Goal: Task Accomplishment & Management: Complete application form

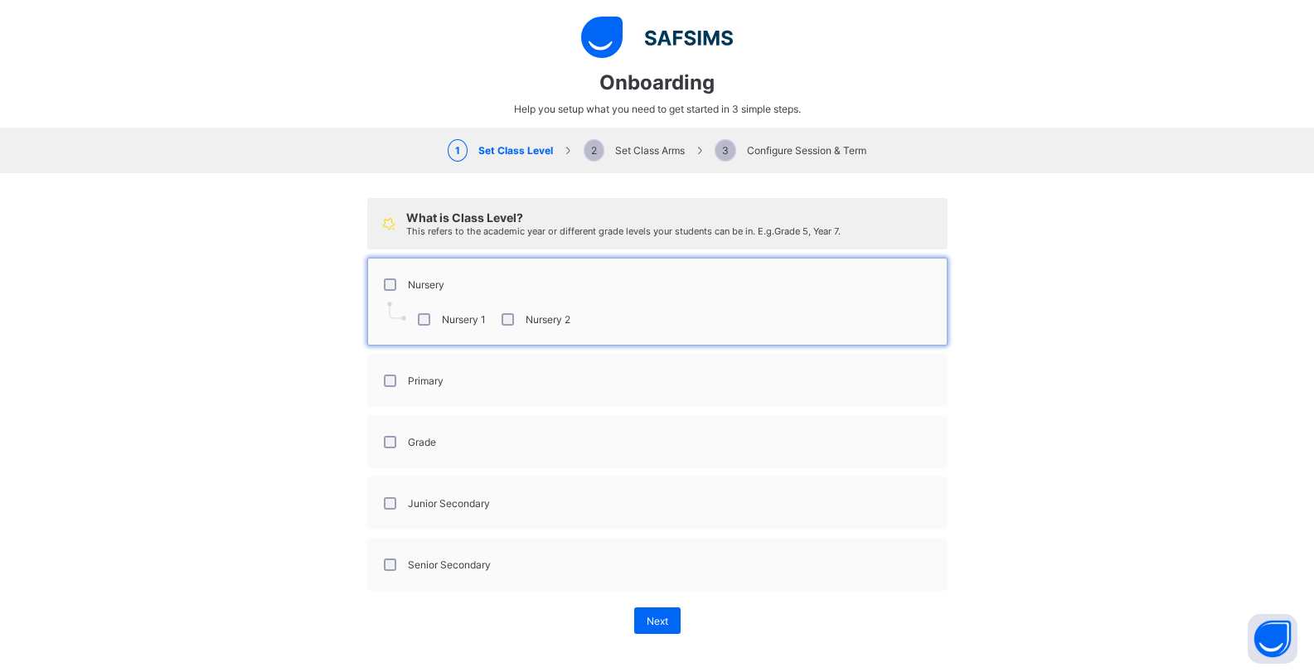
select select "**"
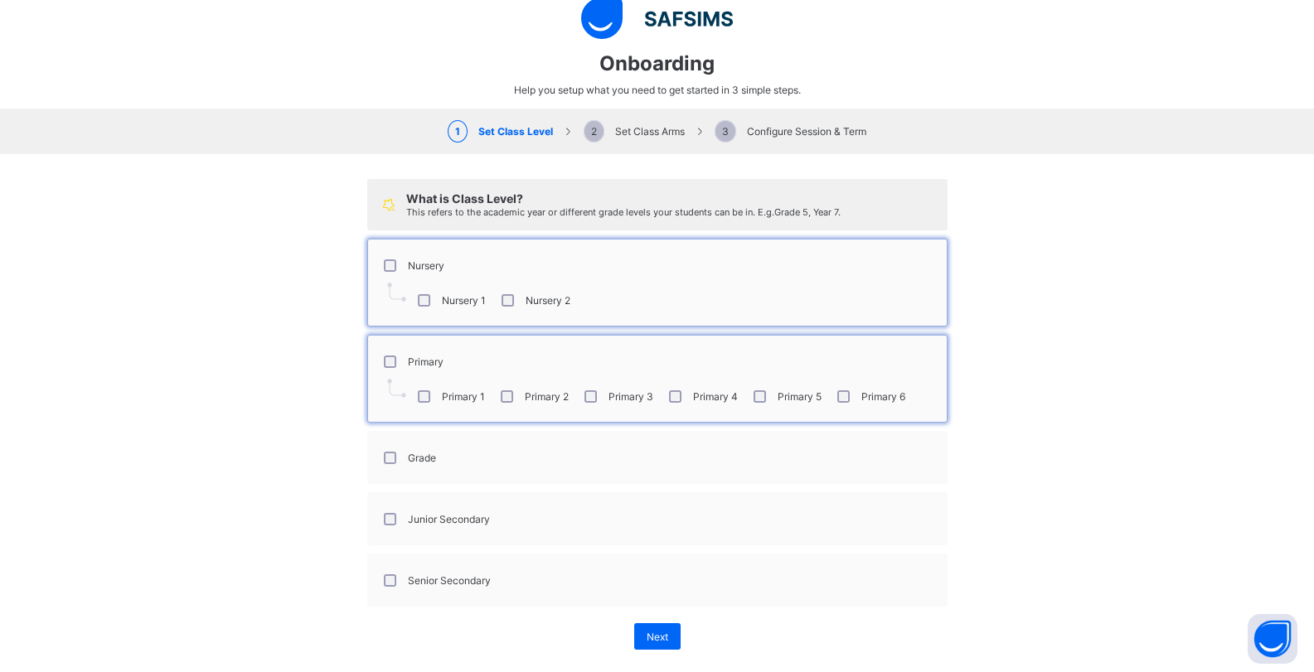
scroll to position [38, 0]
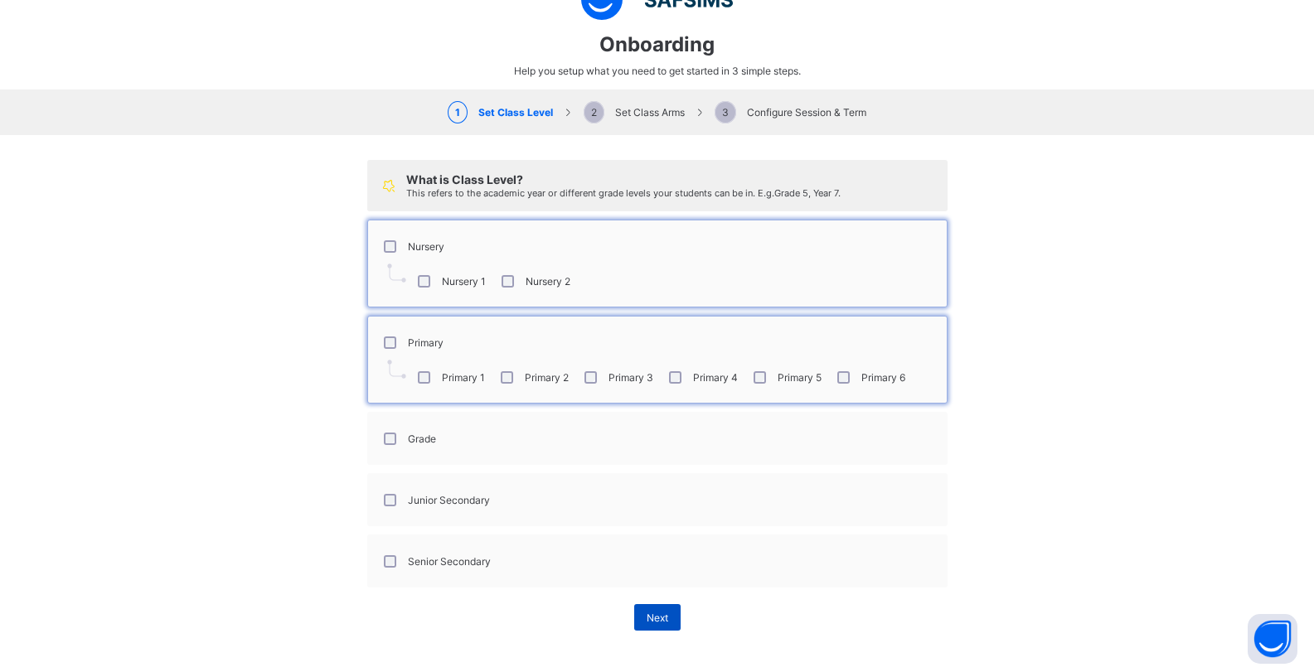
click at [647, 618] on span "Next" at bounding box center [658, 618] width 22 height 12
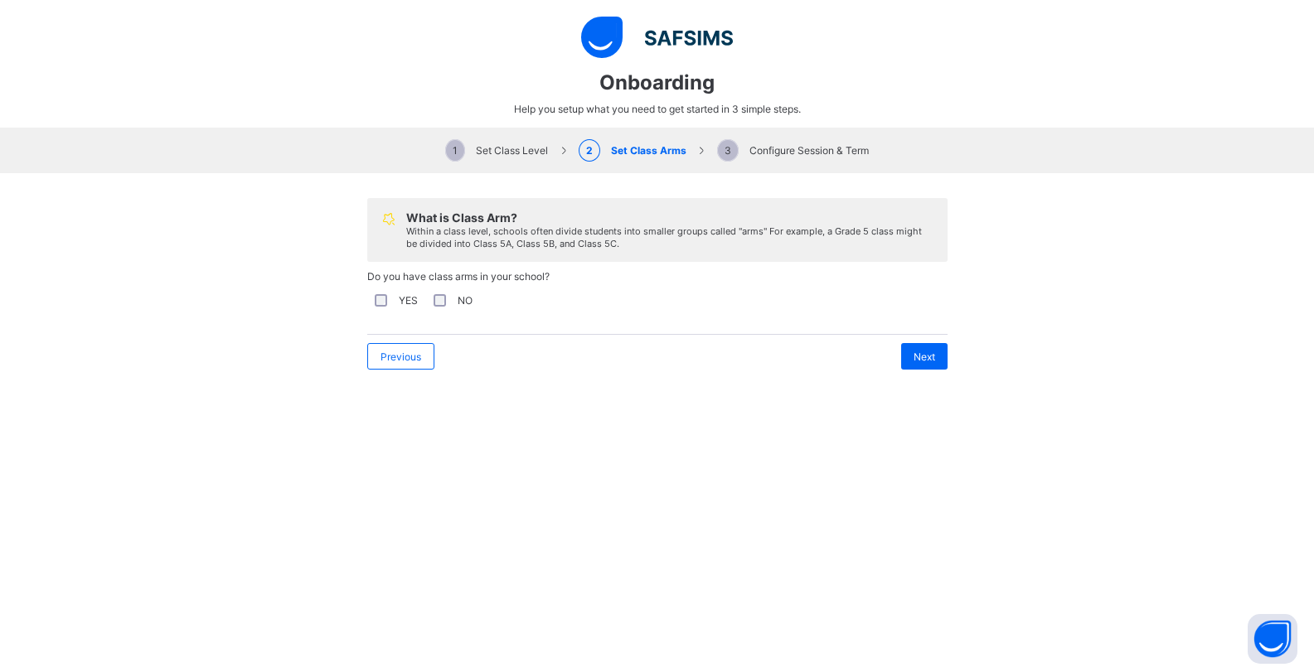
scroll to position [0, 0]
click at [372, 310] on div "YES" at bounding box center [394, 300] width 55 height 35
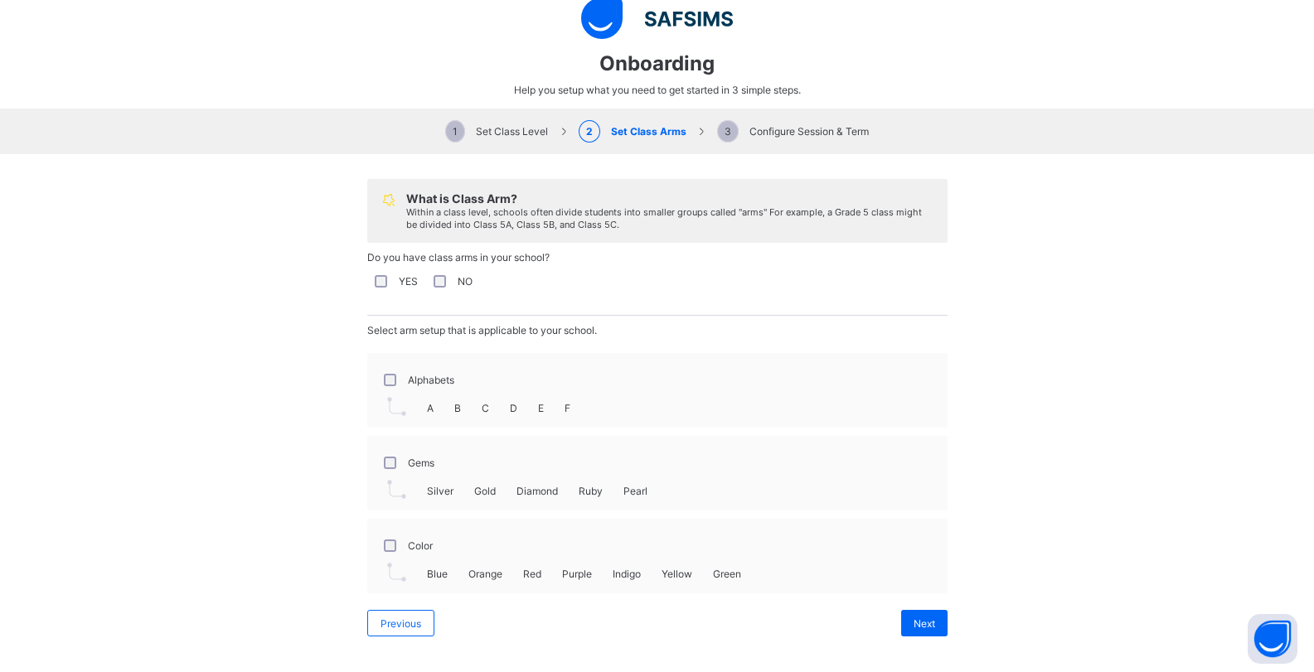
scroll to position [25, 0]
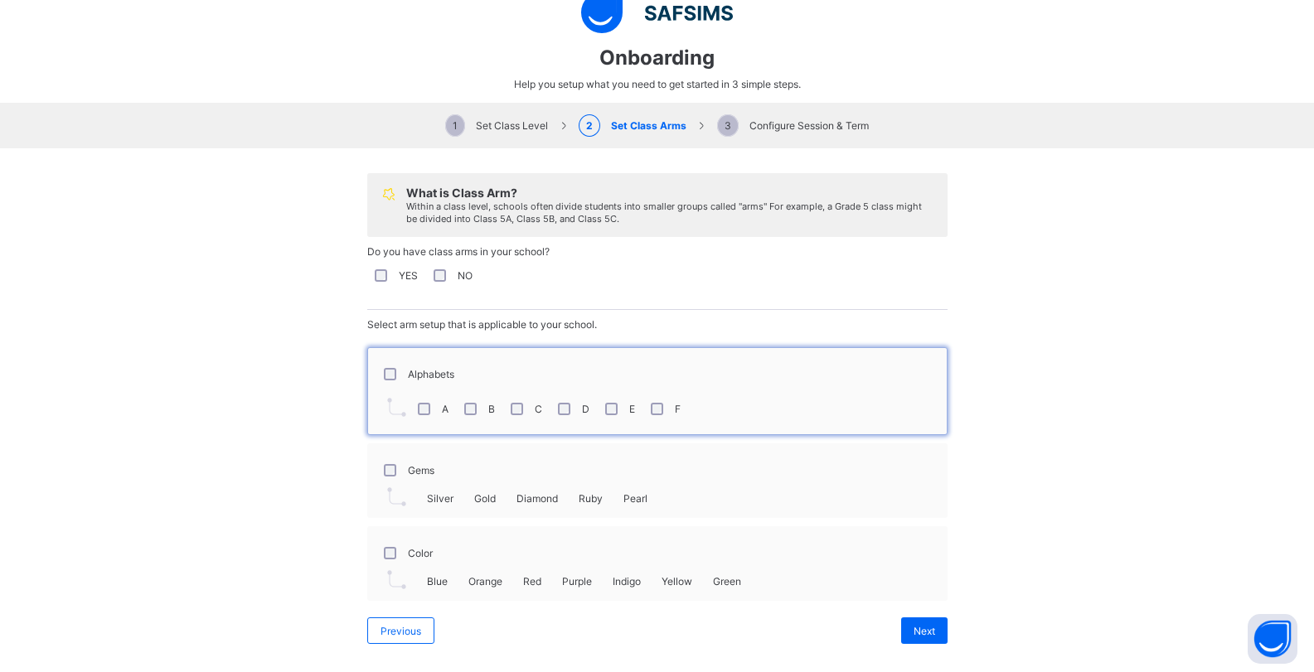
click at [659, 411] on div "F" at bounding box center [664, 409] width 33 height 12
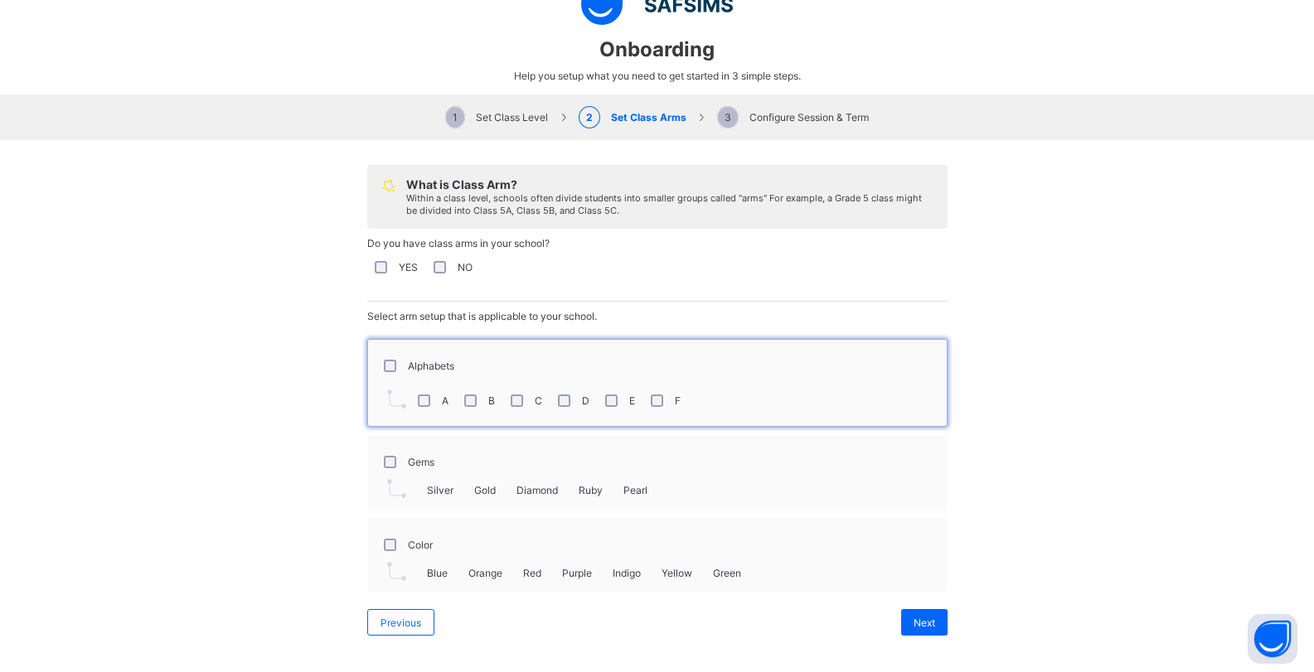
scroll to position [38, 0]
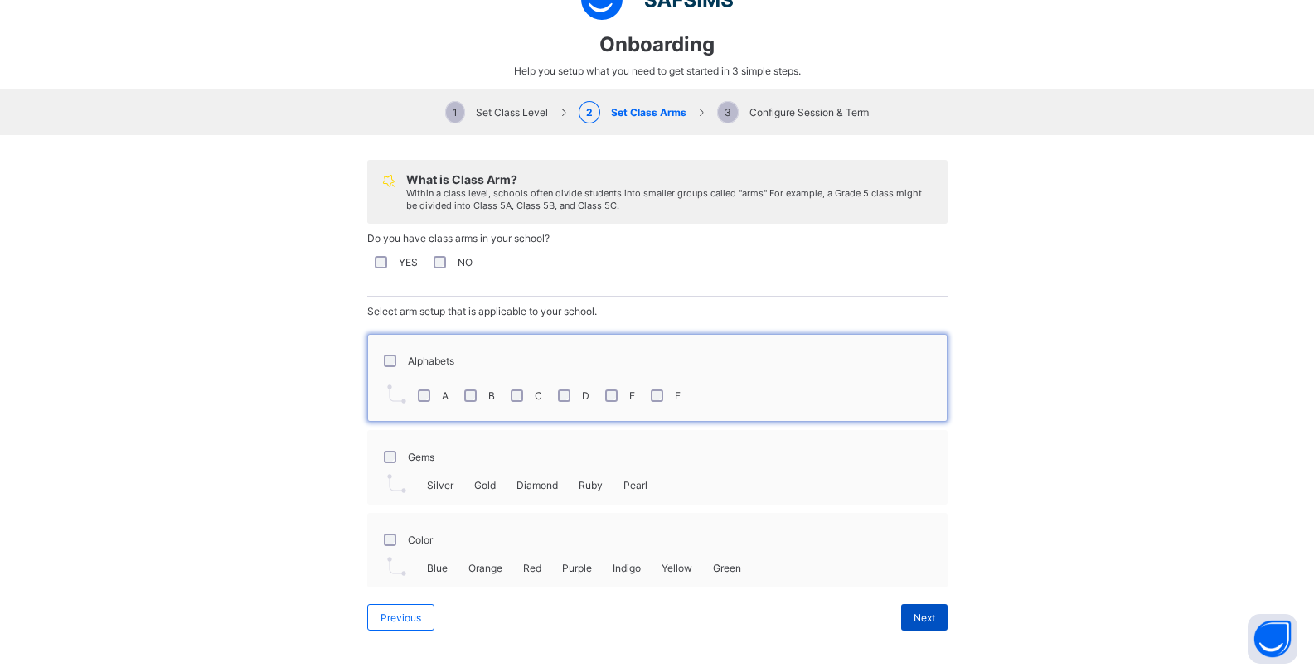
click at [923, 618] on span "Next" at bounding box center [925, 618] width 22 height 12
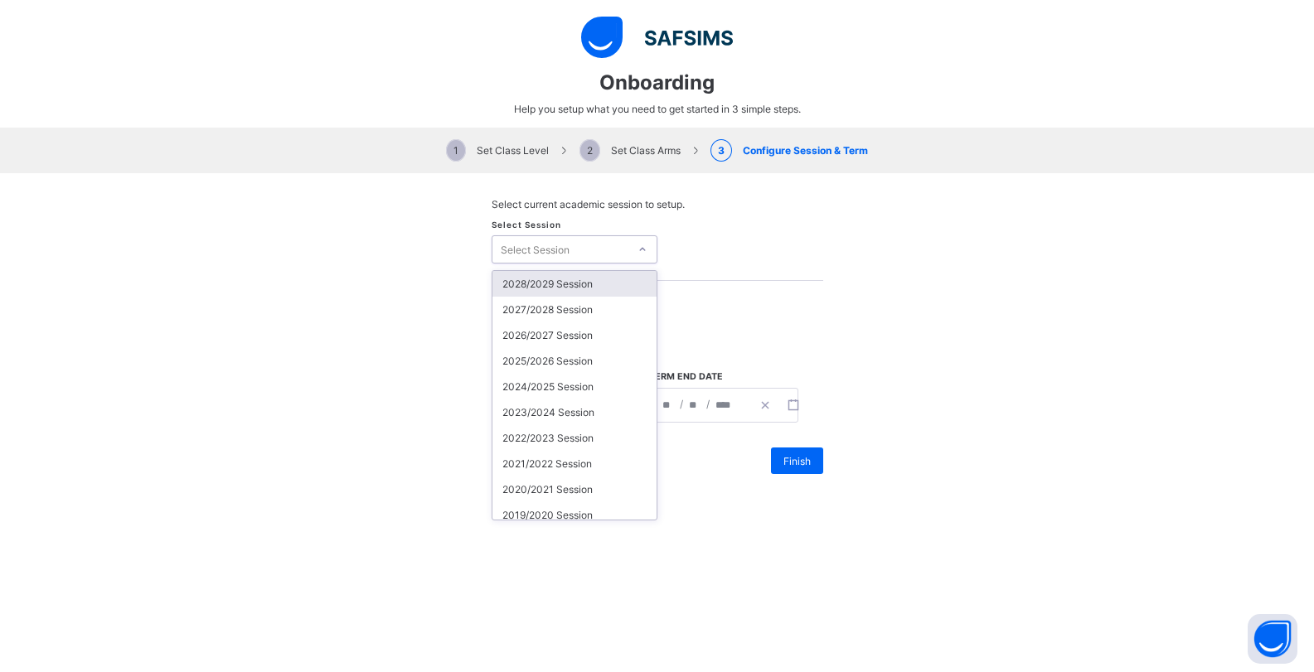
click at [564, 247] on div "Select Session" at bounding box center [561, 249] width 136 height 23
click at [541, 363] on div "2025/2026 Session" at bounding box center [575, 361] width 164 height 26
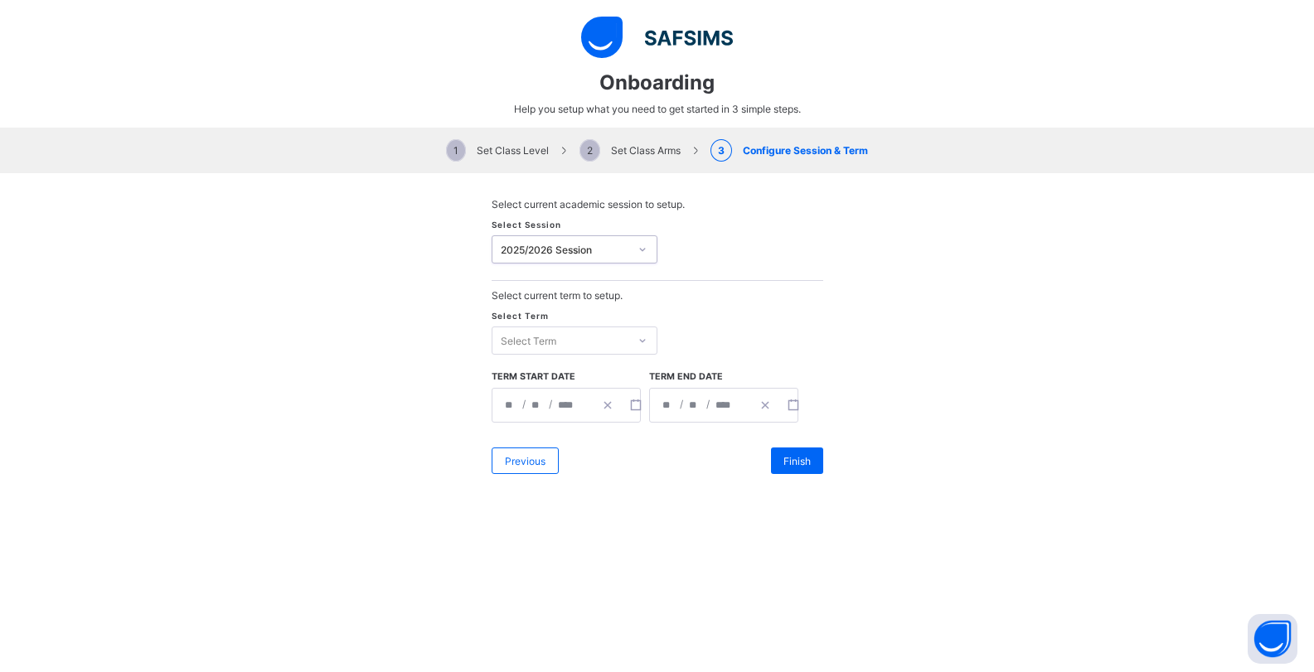
click at [567, 332] on div "Select Term" at bounding box center [561, 340] width 136 height 23
click at [517, 433] on div "Third Term" at bounding box center [575, 427] width 164 height 26
click at [782, 454] on div "Finish" at bounding box center [797, 461] width 52 height 27
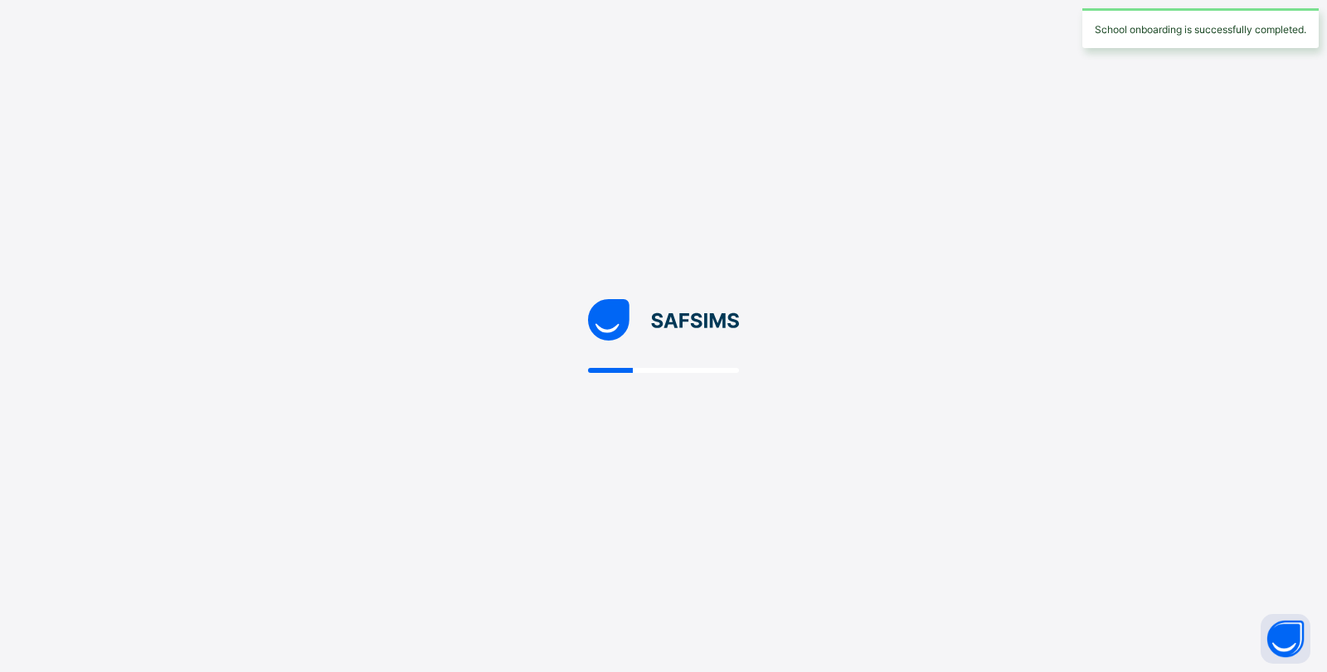
select select "**"
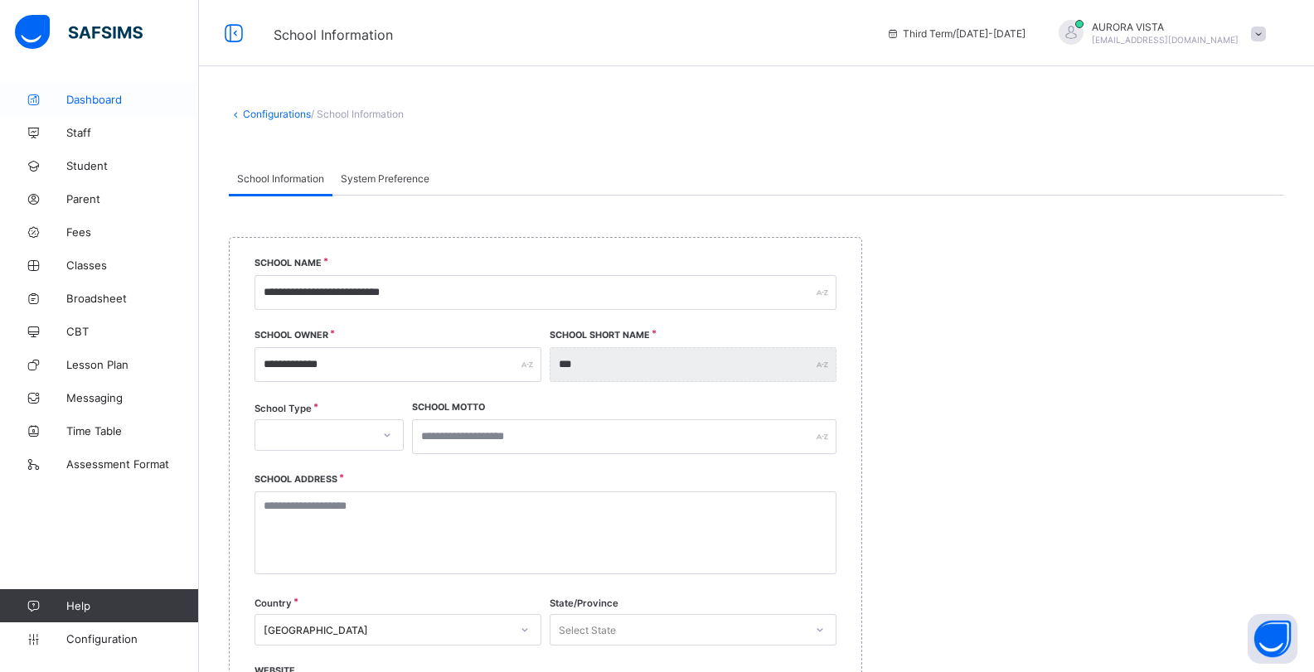
click at [120, 113] on link "Dashboard" at bounding box center [99, 99] width 199 height 33
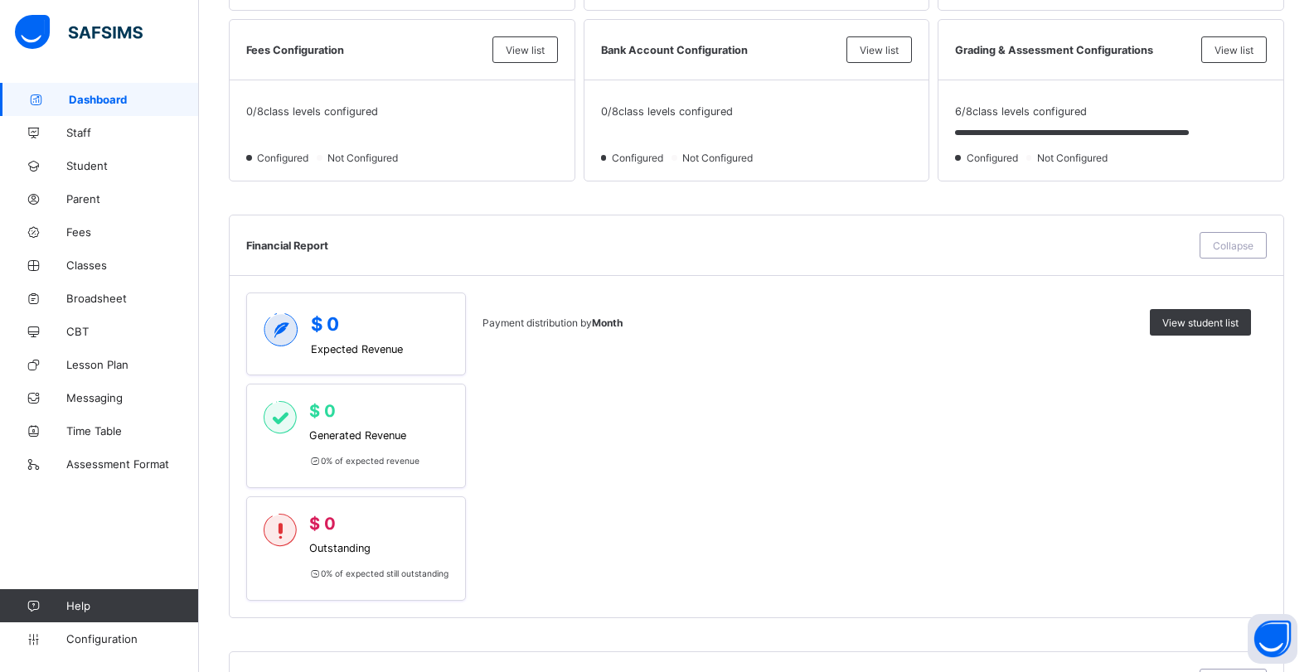
scroll to position [532, 0]
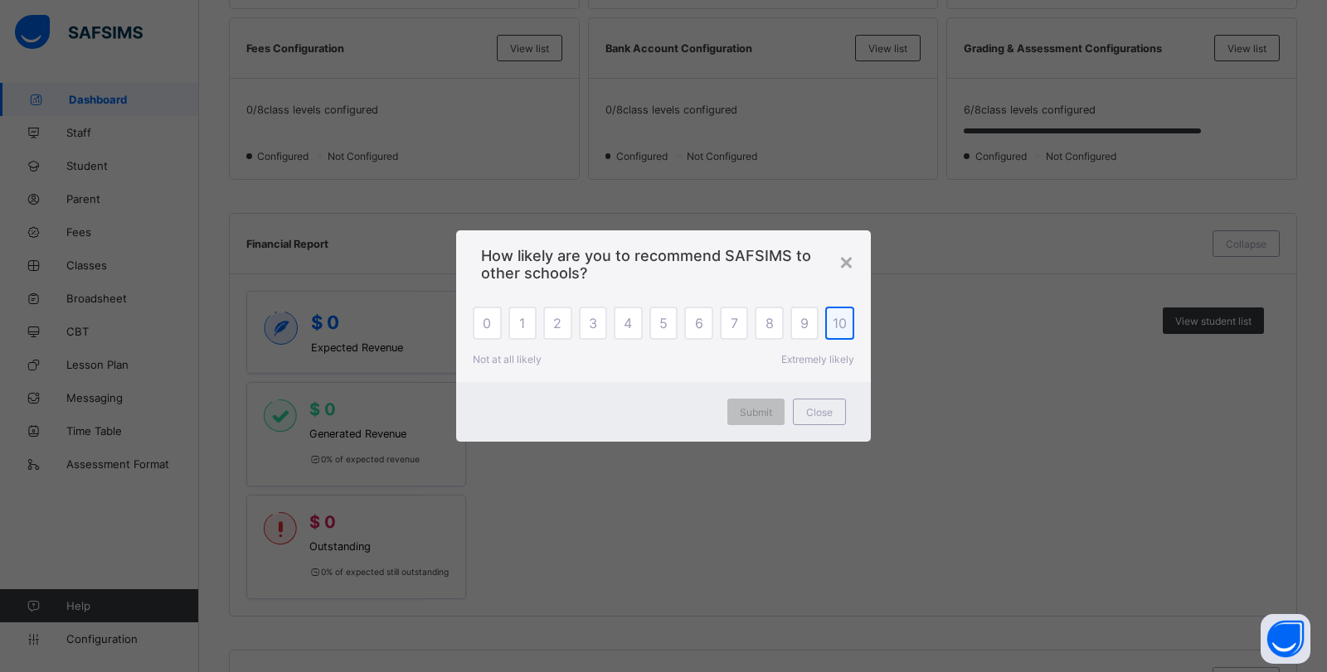
click at [839, 315] on span "10" at bounding box center [840, 323] width 14 height 17
click at [752, 425] on div "Submit" at bounding box center [755, 412] width 57 height 27
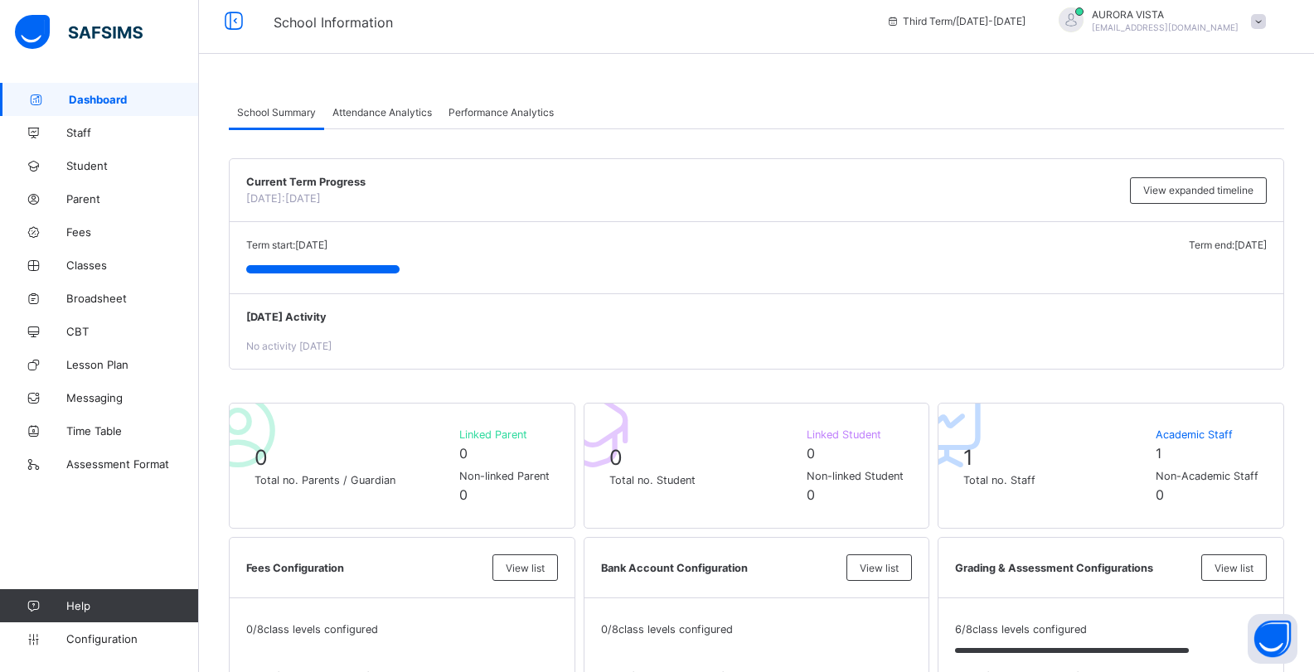
scroll to position [0, 0]
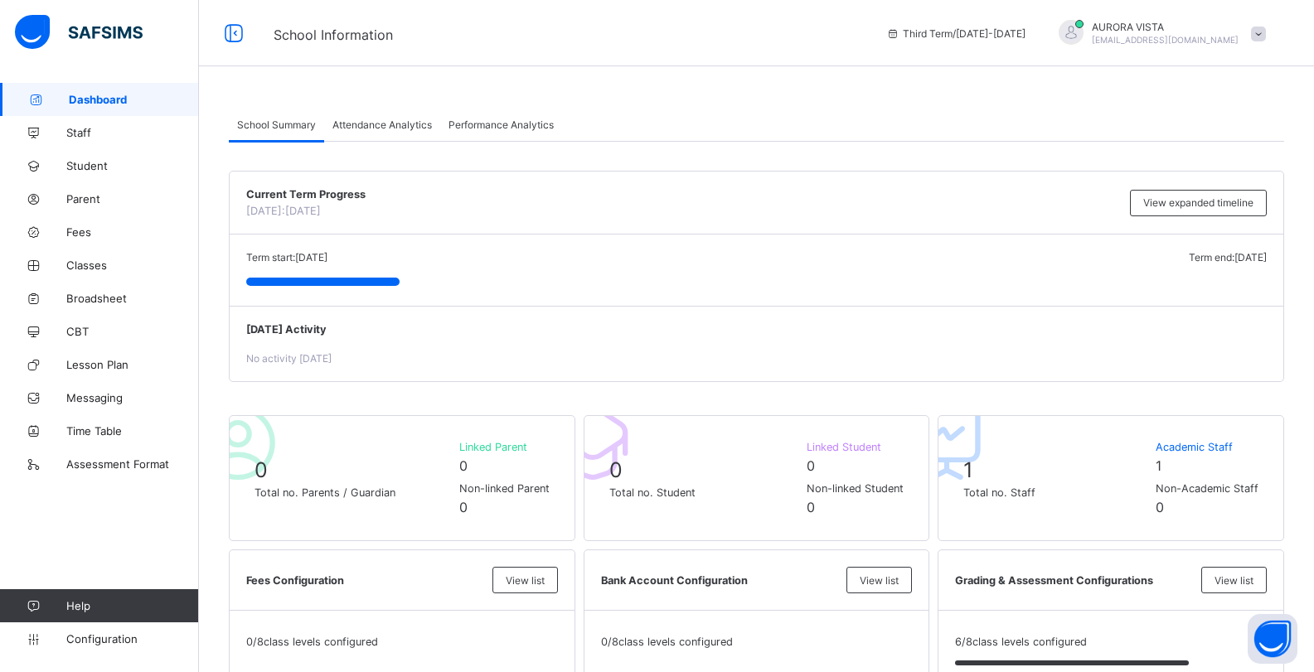
click at [390, 133] on div "Attendance Analytics" at bounding box center [382, 124] width 116 height 33
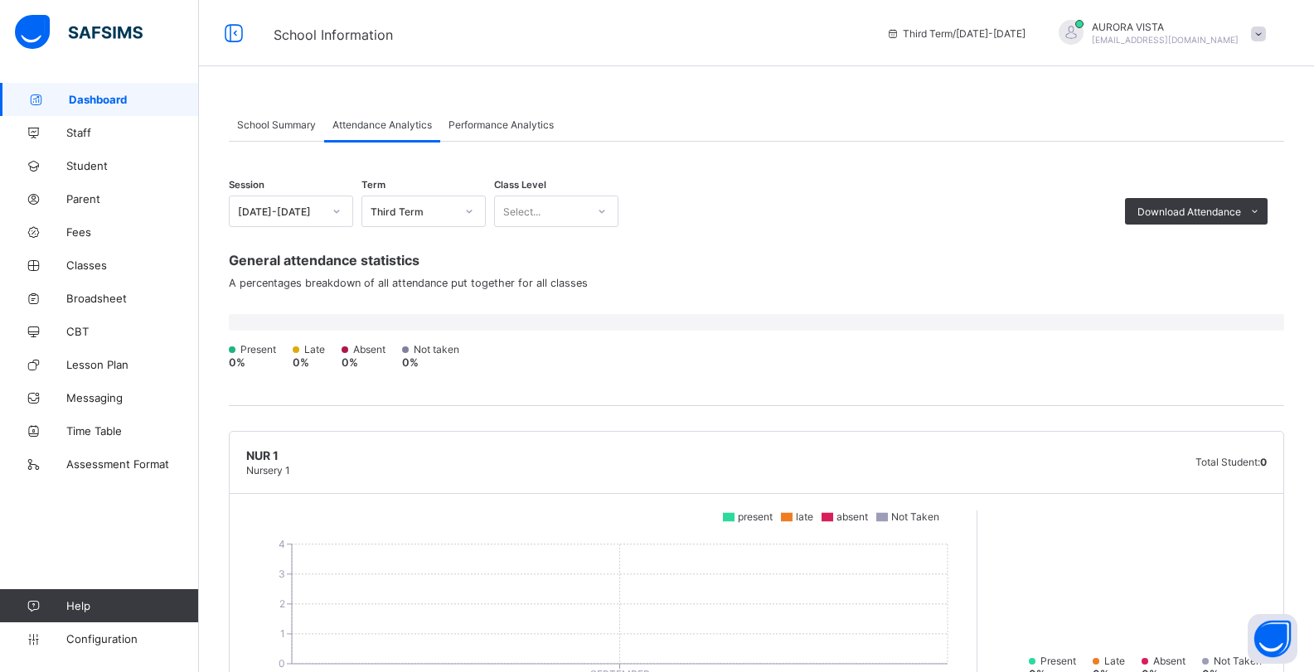
click at [497, 116] on div "Performance Analytics" at bounding box center [501, 124] width 122 height 33
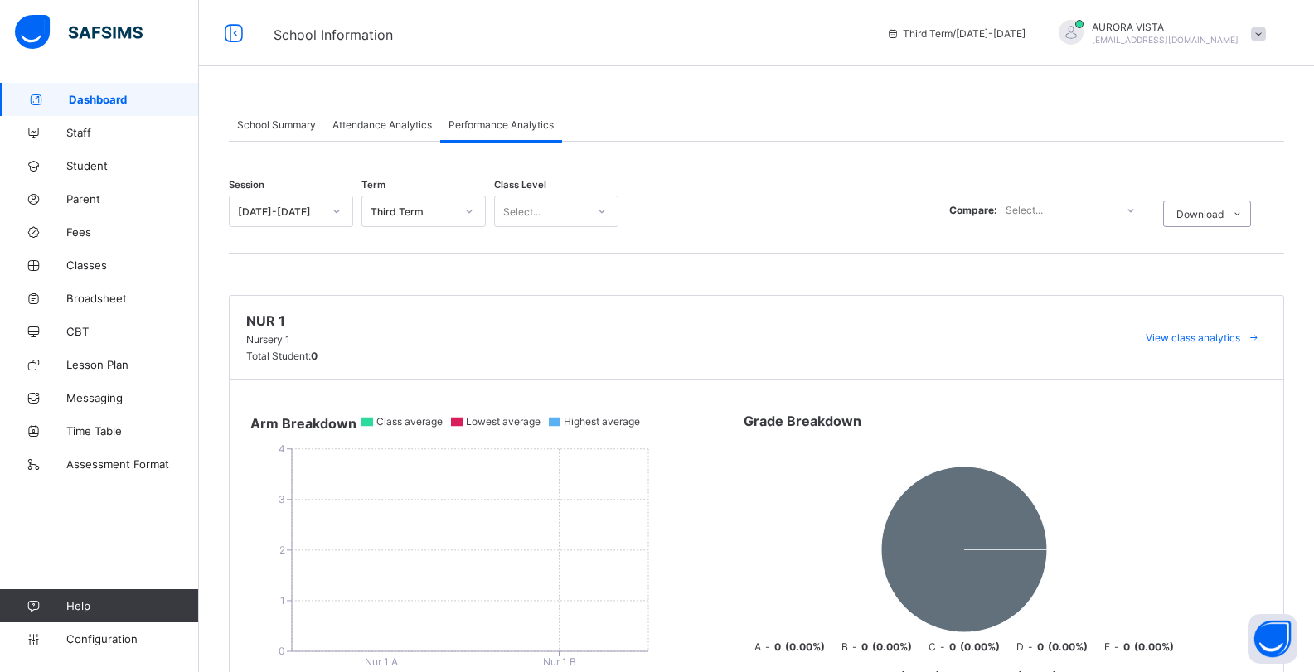
click at [1266, 27] on span at bounding box center [1258, 34] width 15 height 15
click at [58, 132] on icon at bounding box center [33, 133] width 66 height 12
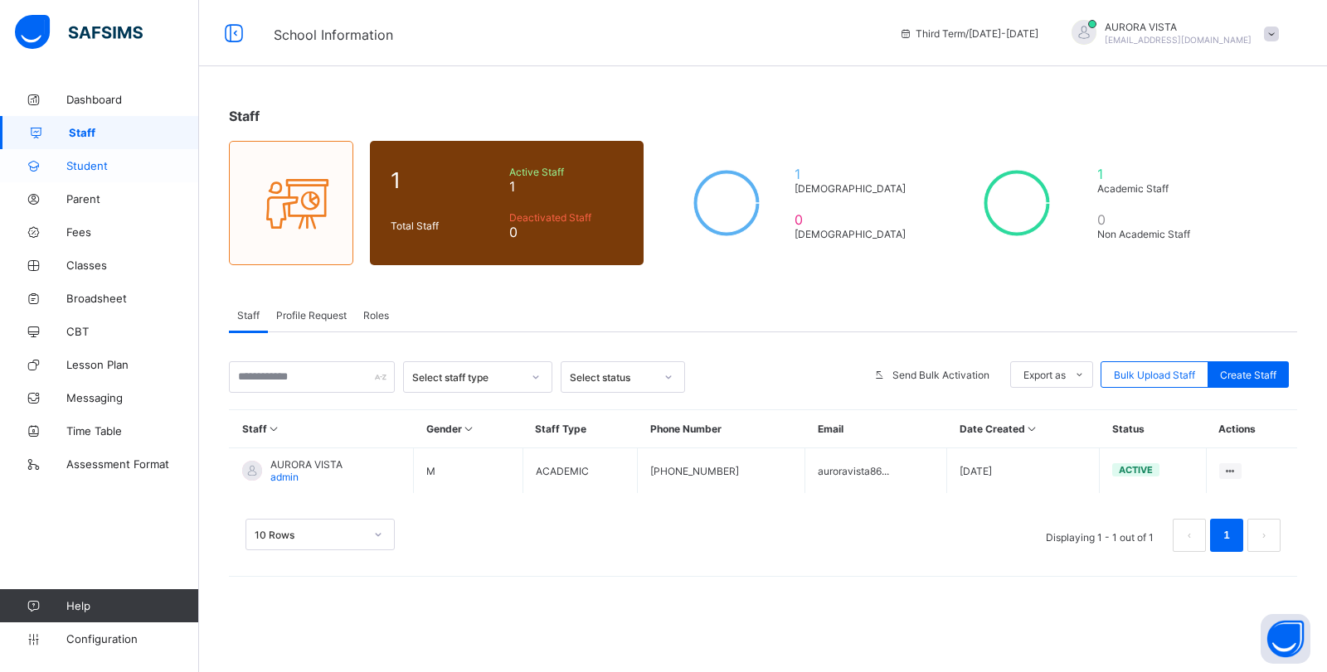
click at [90, 163] on span "Student" at bounding box center [132, 165] width 133 height 13
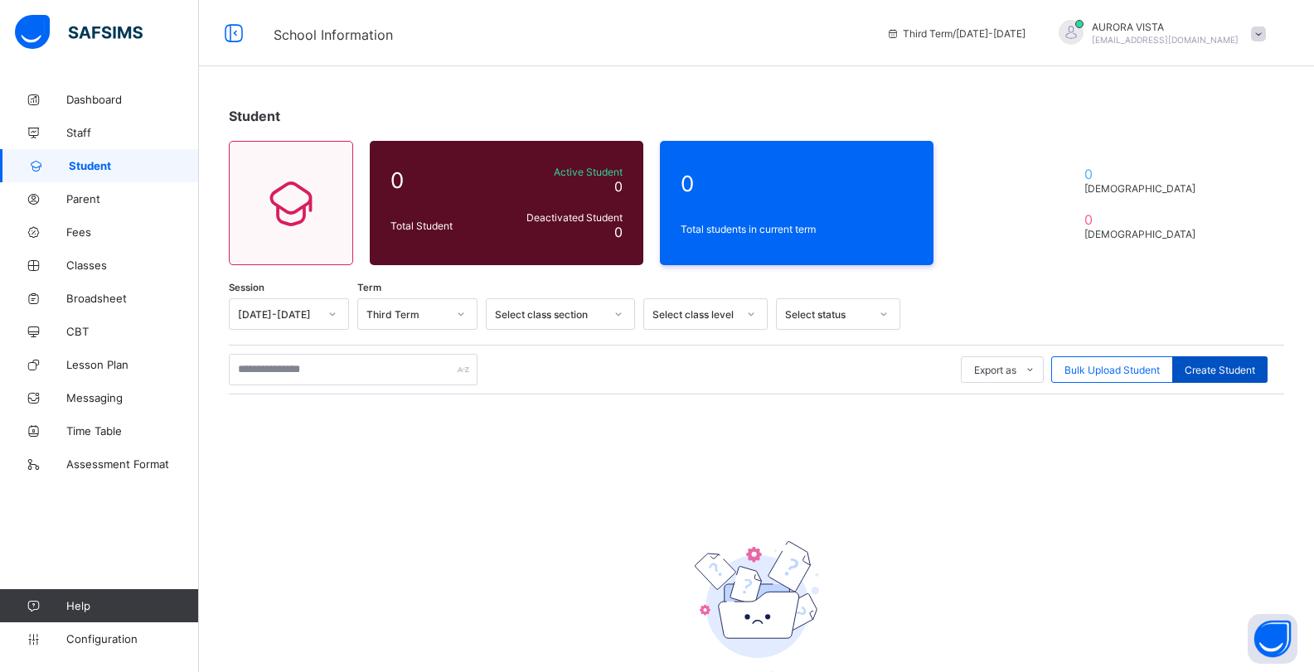
click at [1226, 367] on span "Create Student" at bounding box center [1220, 370] width 70 height 12
select select "**"
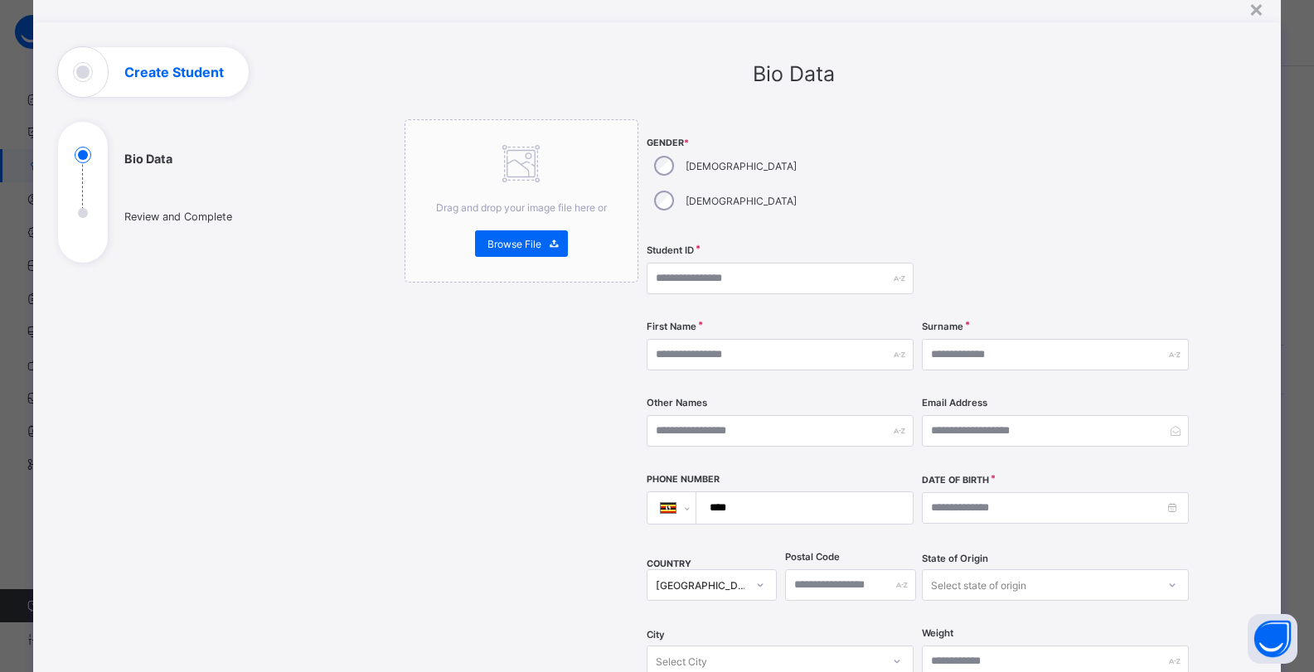
scroll to position [61, 0]
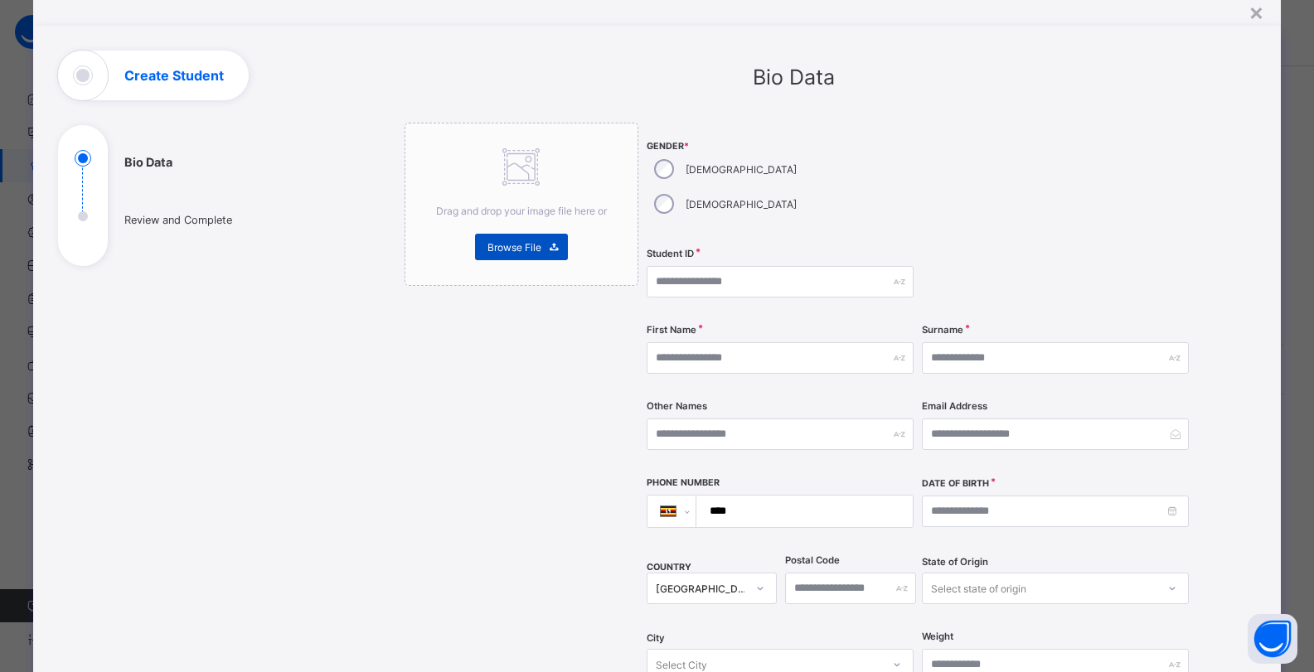
click at [512, 255] on div "Browse File" at bounding box center [521, 247] width 93 height 27
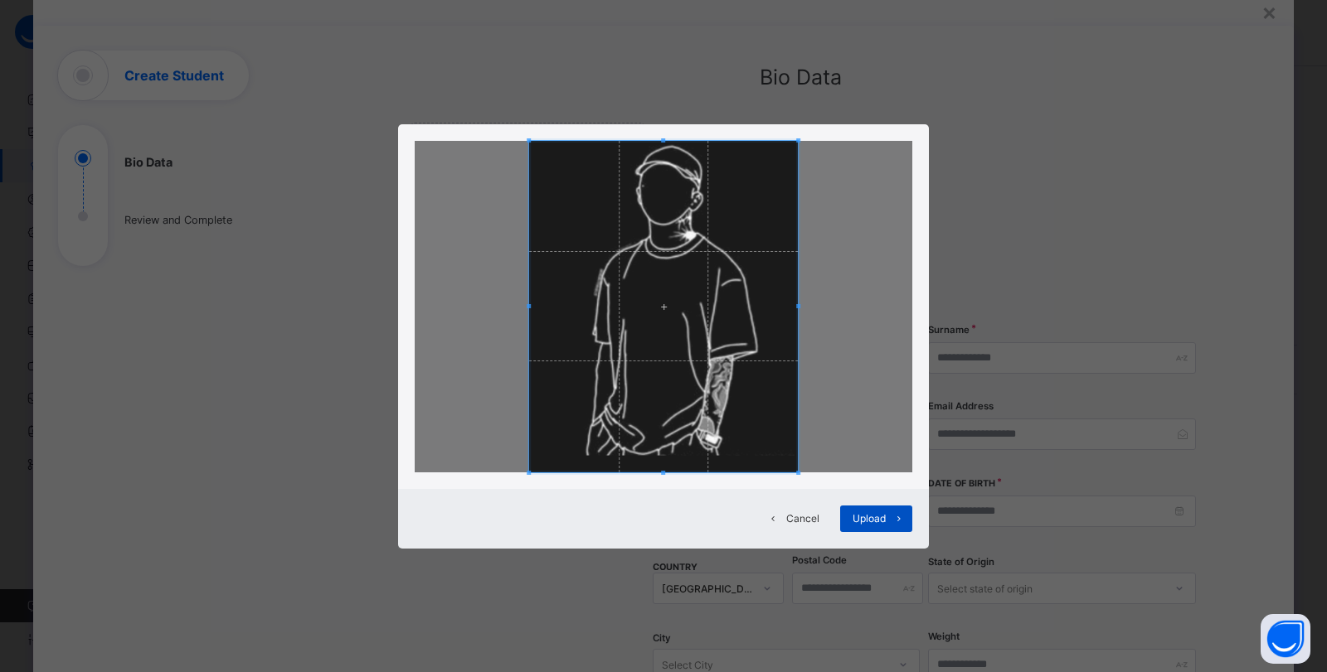
click at [877, 521] on span "Upload" at bounding box center [868, 518] width 33 height 12
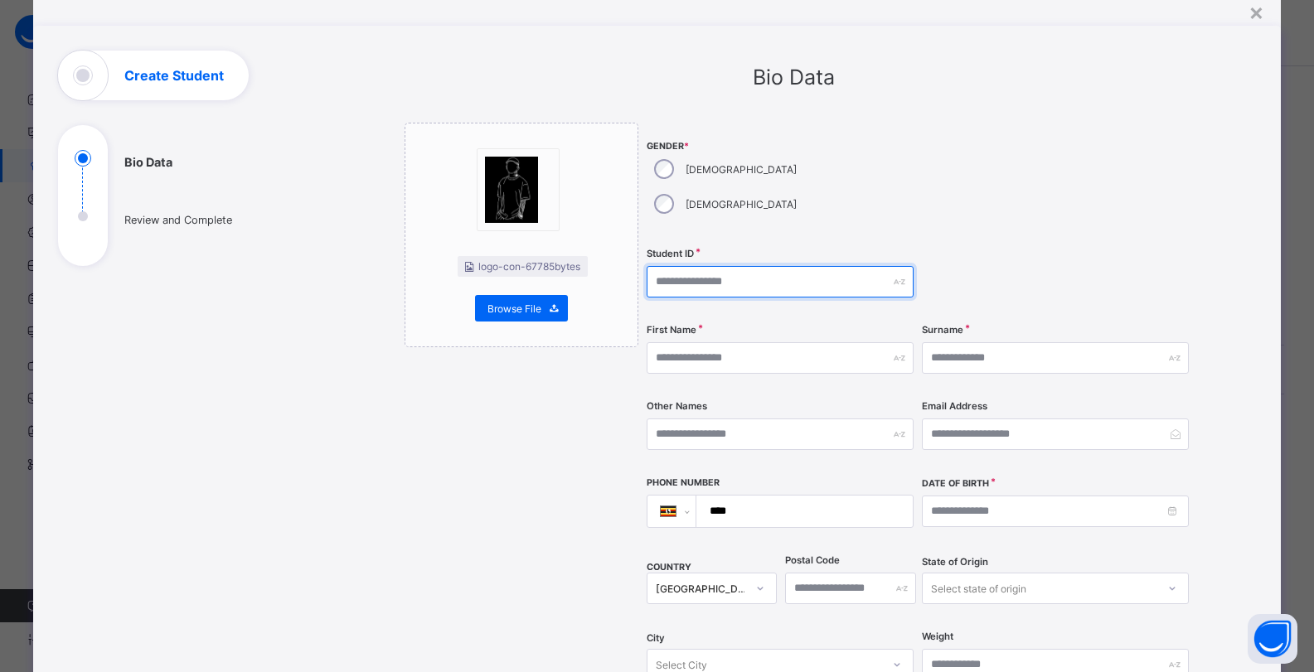
click at [751, 266] on input "text" at bounding box center [780, 282] width 267 height 32
type input "********"
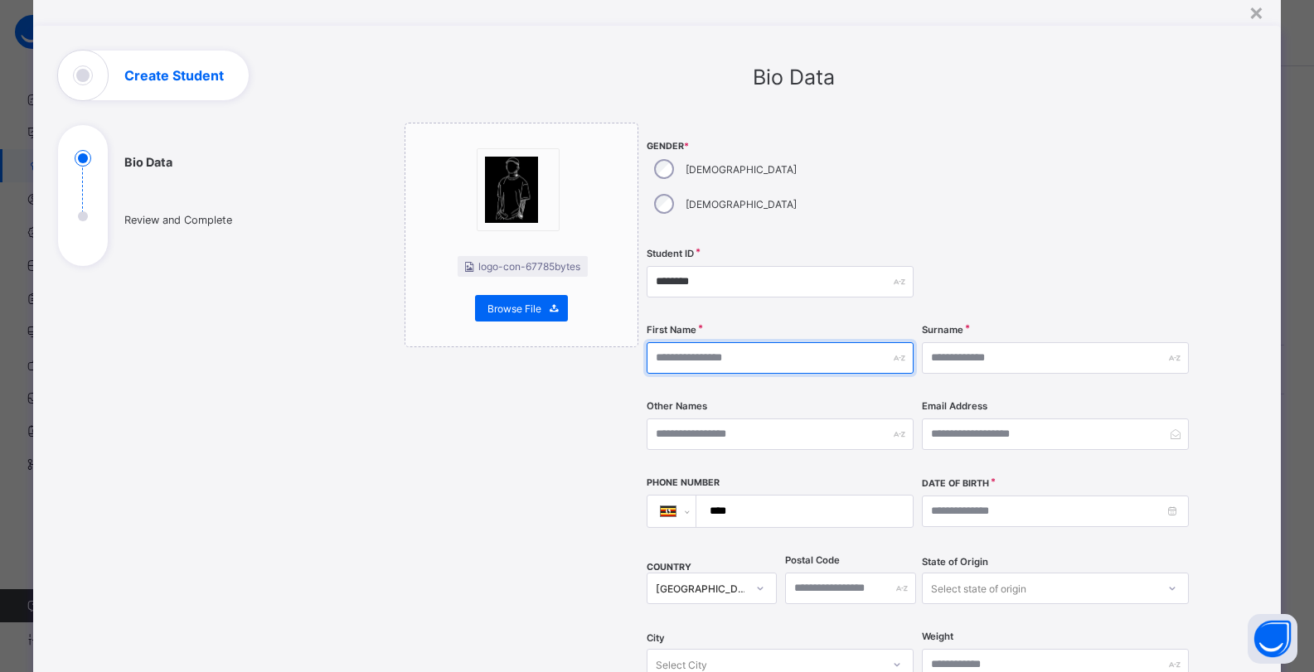
click at [716, 342] on input "text" at bounding box center [780, 358] width 267 height 32
type input "********"
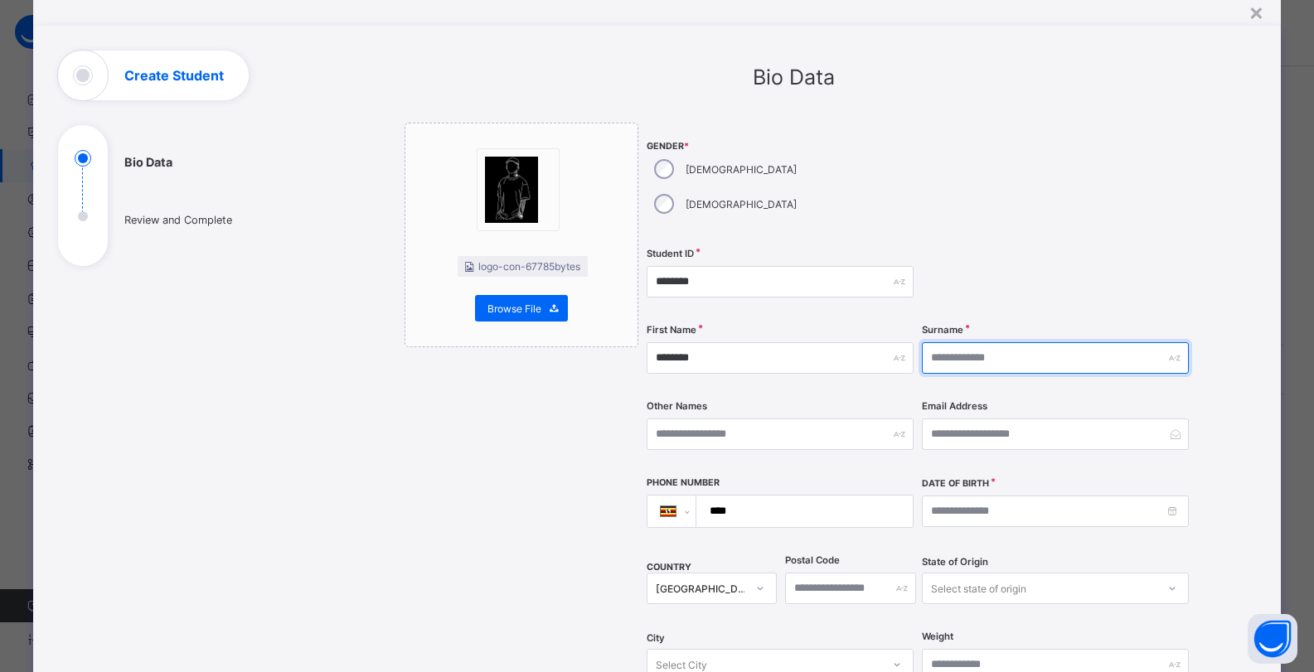
click at [954, 342] on input "text" at bounding box center [1055, 358] width 267 height 32
type input "*******"
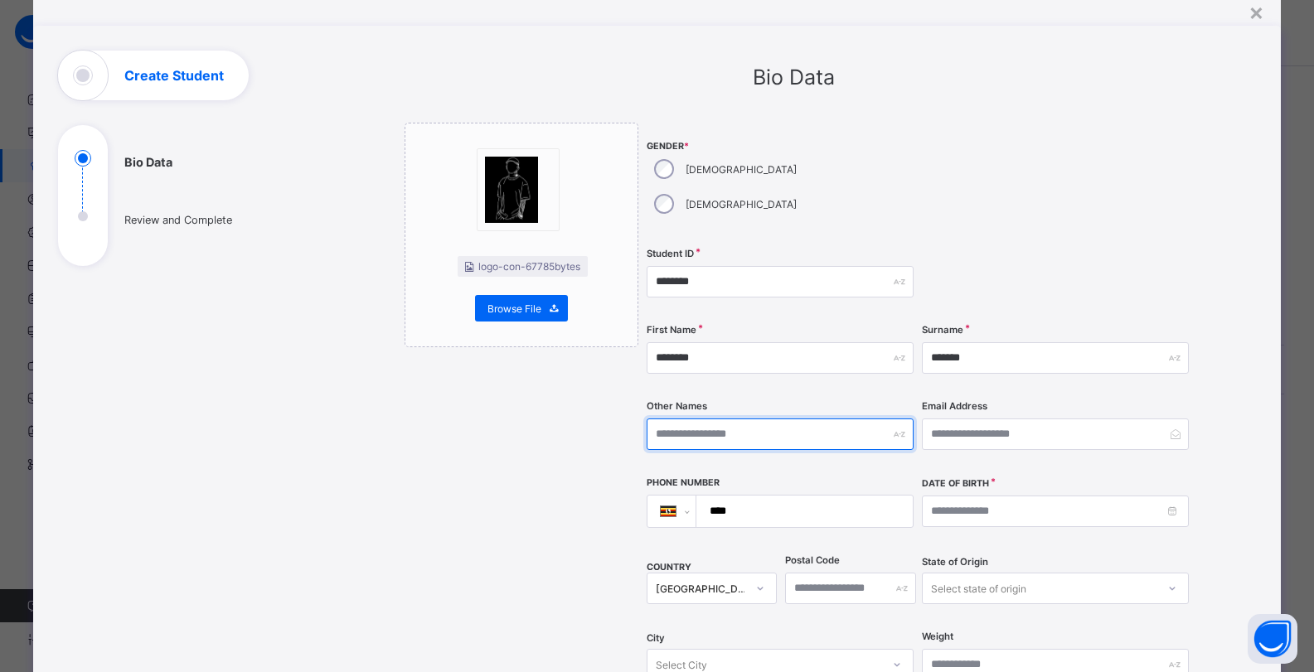
click at [767, 419] on input "text" at bounding box center [780, 435] width 267 height 32
type input "*****"
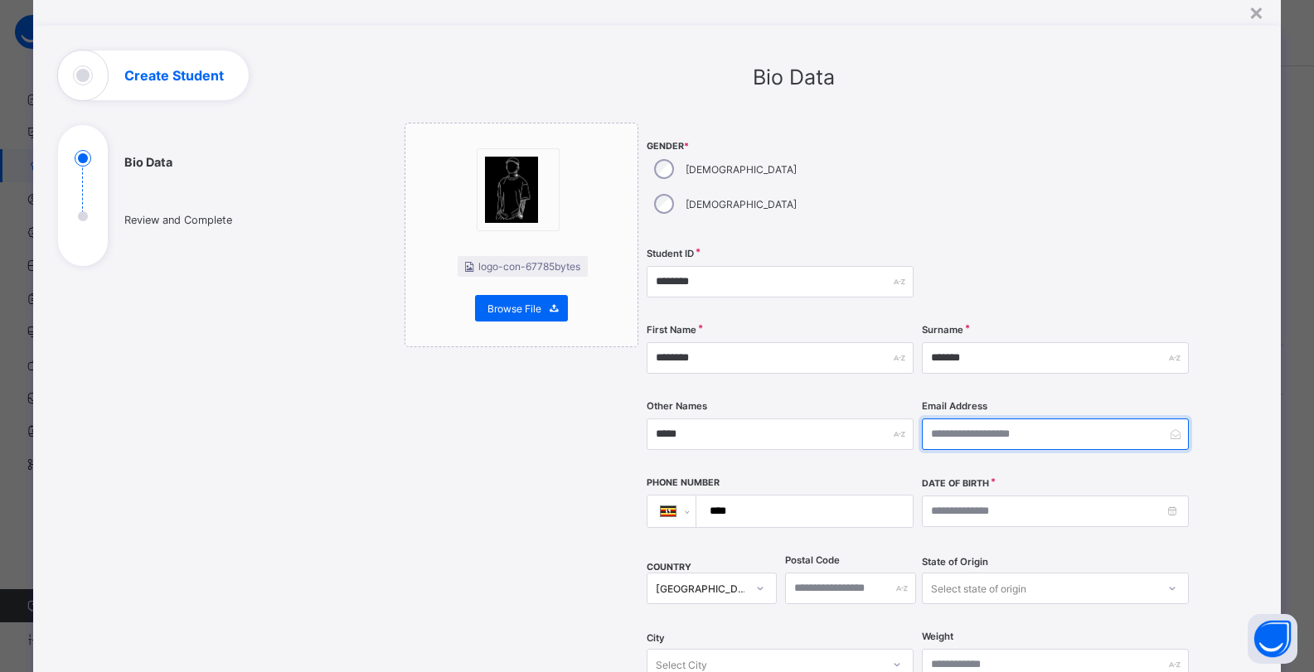
click at [970, 419] on input "email" at bounding box center [1055, 435] width 267 height 32
type input "**********"
click at [785, 496] on input "****" at bounding box center [801, 512] width 203 height 32
type input "**"
select select "**"
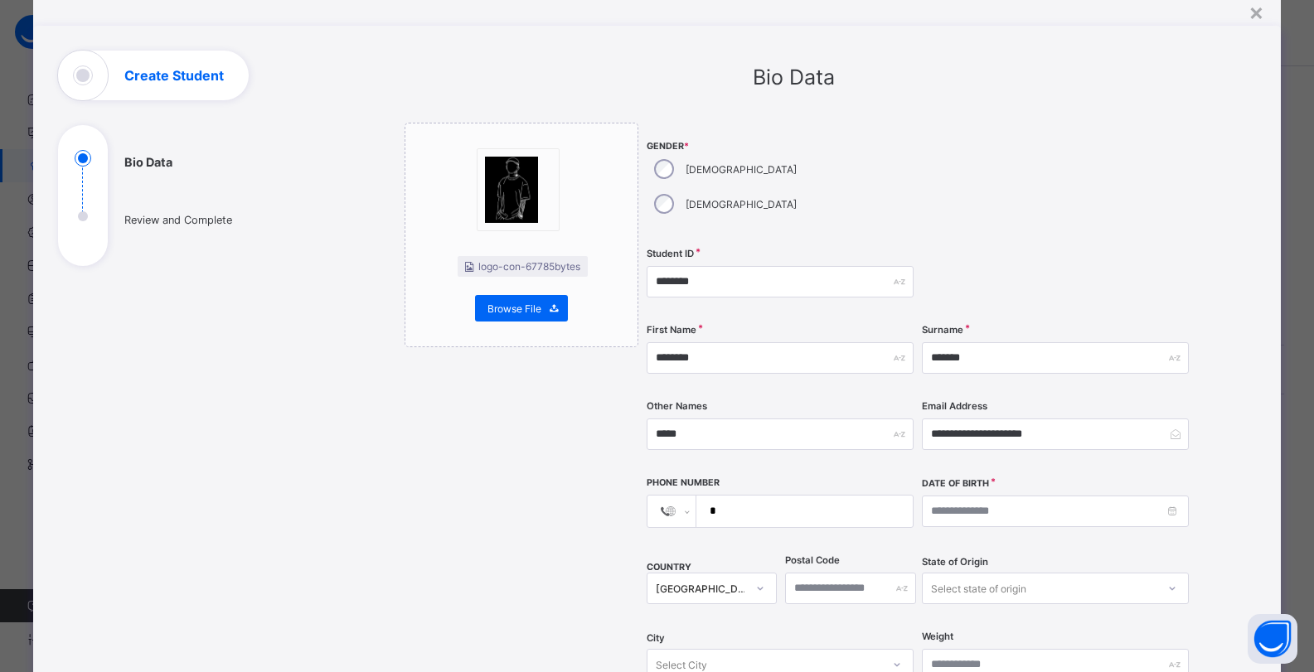
type input "*"
click at [1051, 496] on input at bounding box center [1055, 512] width 267 height 32
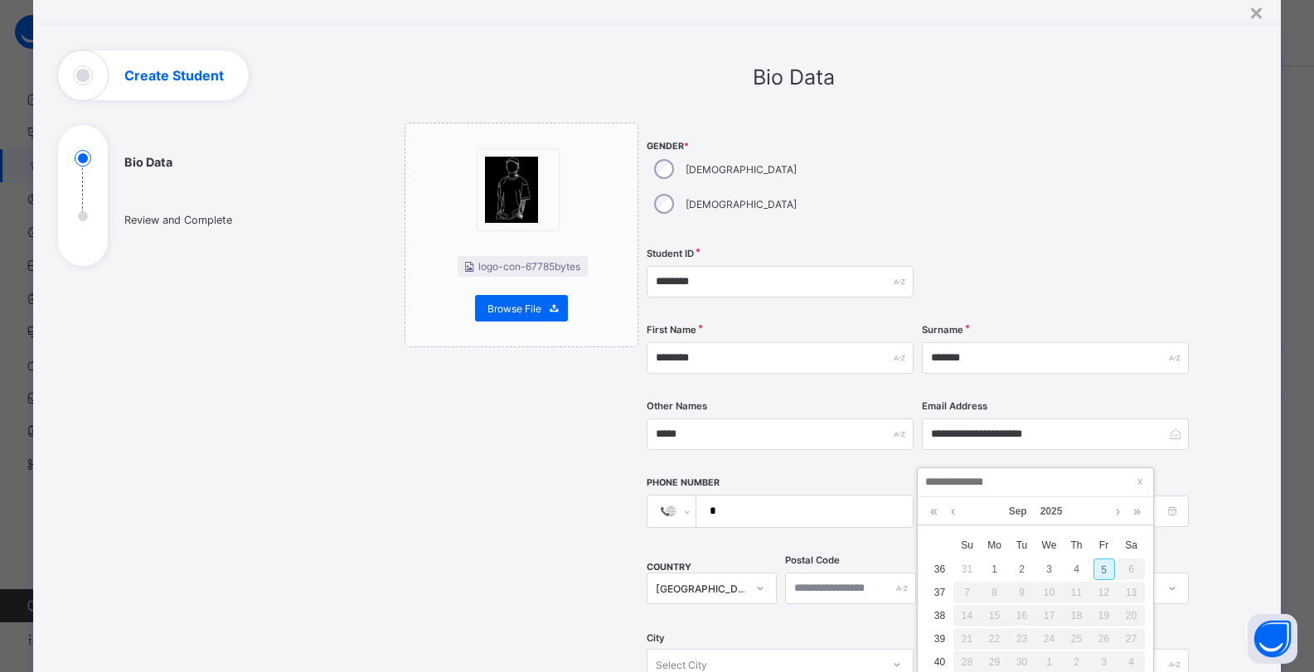
type input "*"
type input "**********"
click at [1067, 517] on link "2025" at bounding box center [1052, 512] width 36 height 28
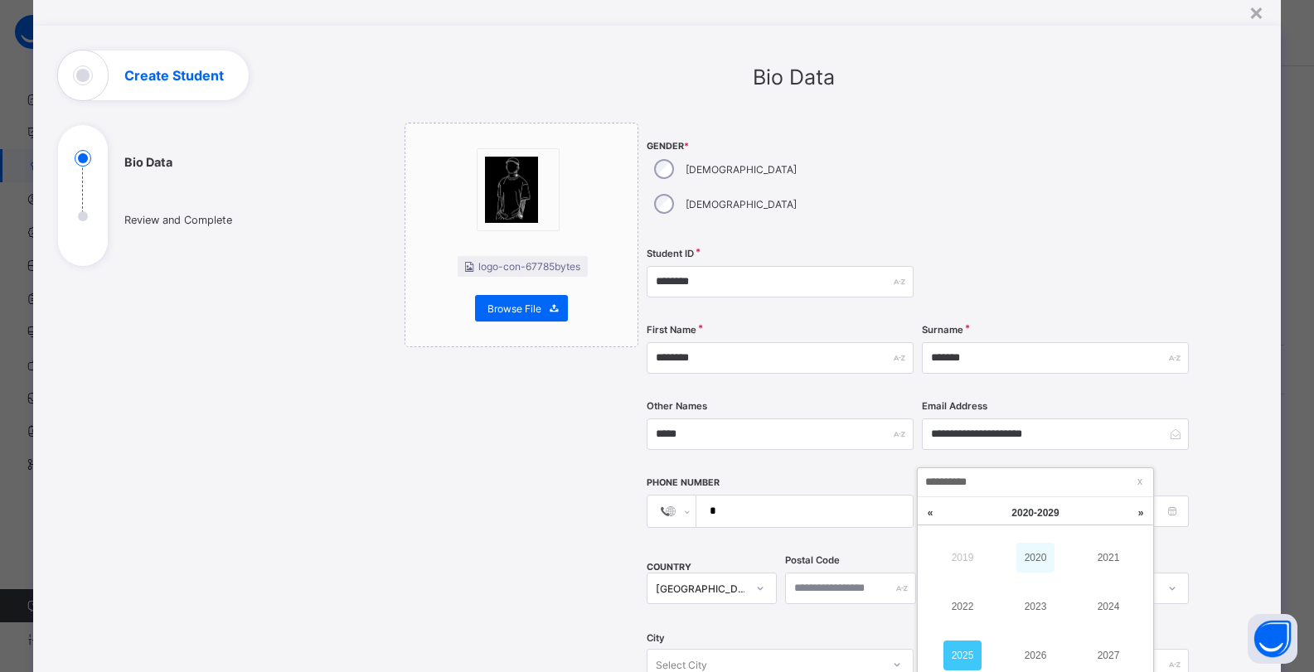
click at [1031, 559] on link "2020" at bounding box center [1036, 558] width 38 height 30
click at [1031, 559] on div "1" at bounding box center [1023, 570] width 22 height 22
type input "**********"
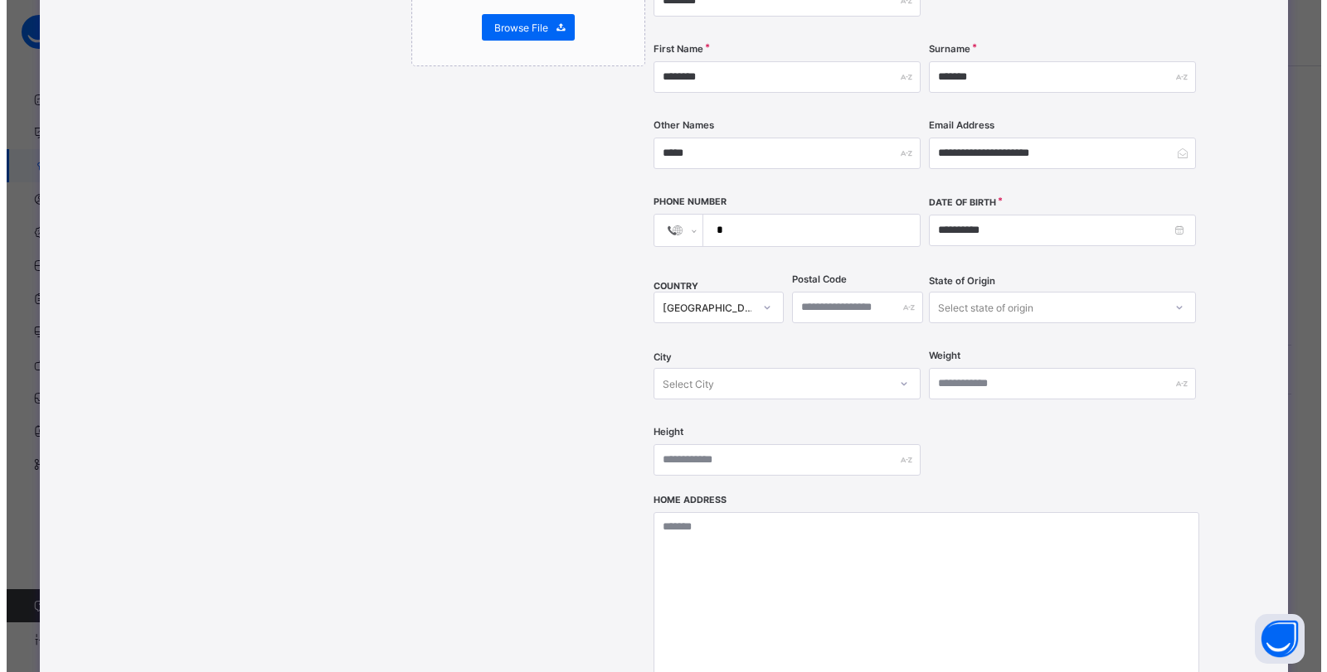
scroll to position [579, 0]
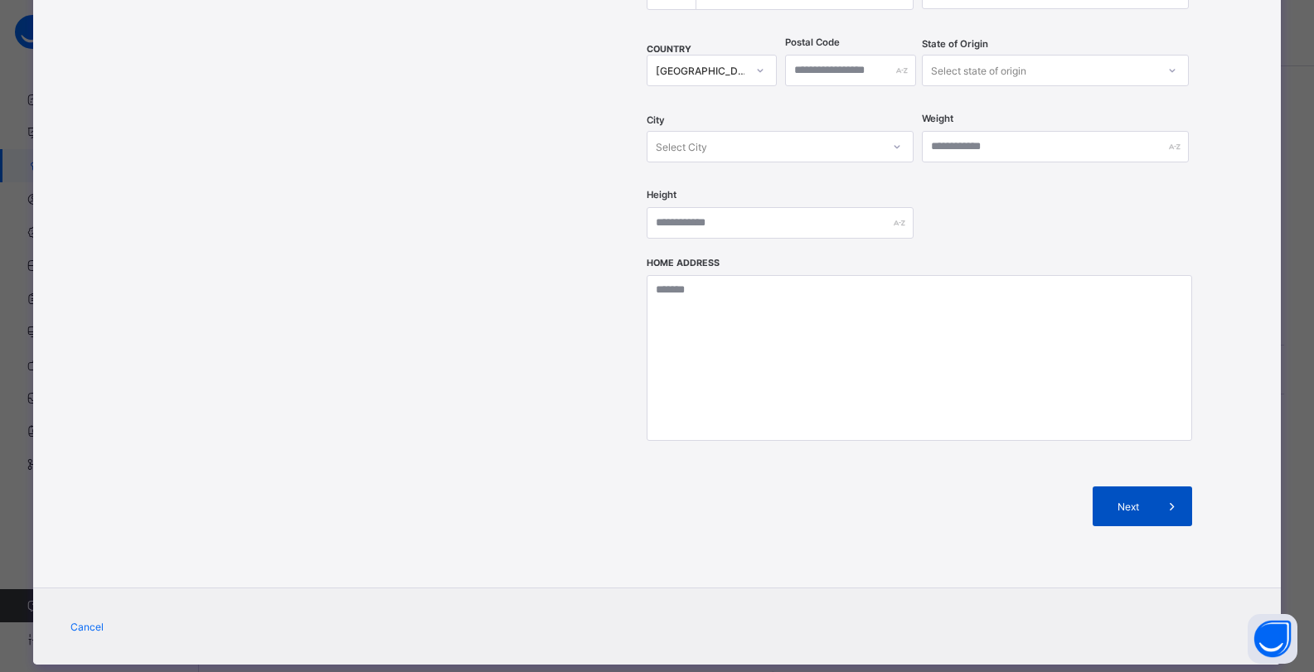
click at [1129, 501] on span "Next" at bounding box center [1128, 507] width 47 height 12
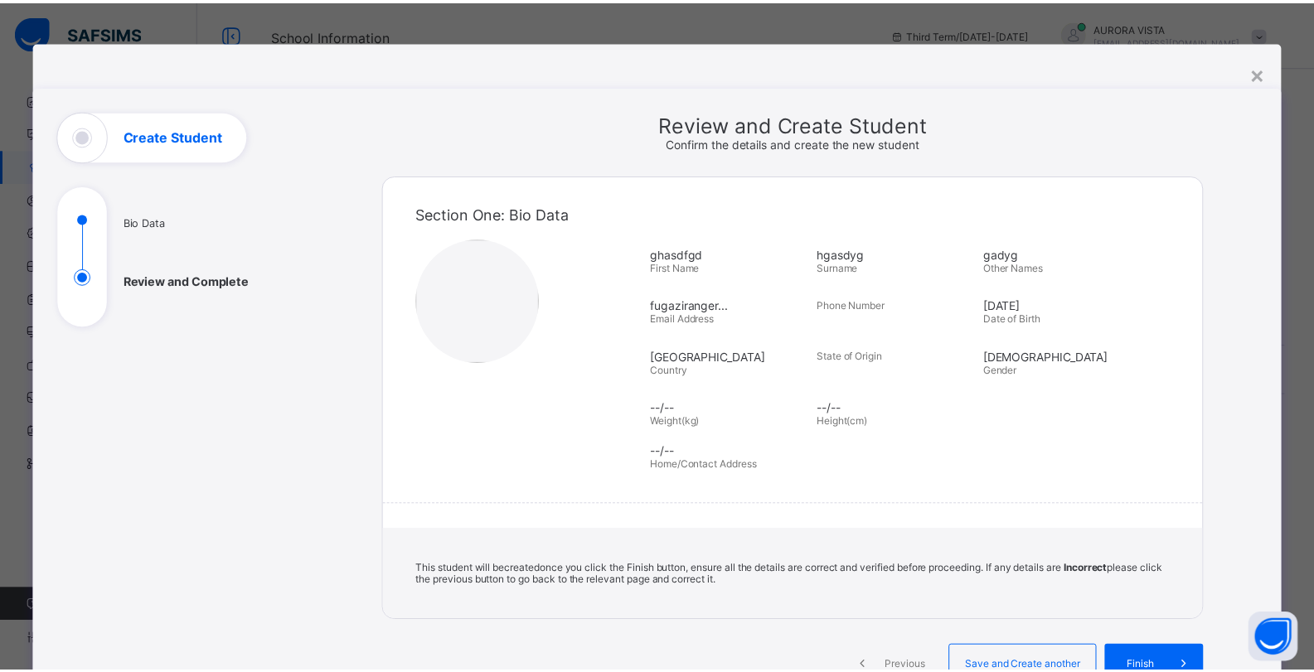
scroll to position [184, 0]
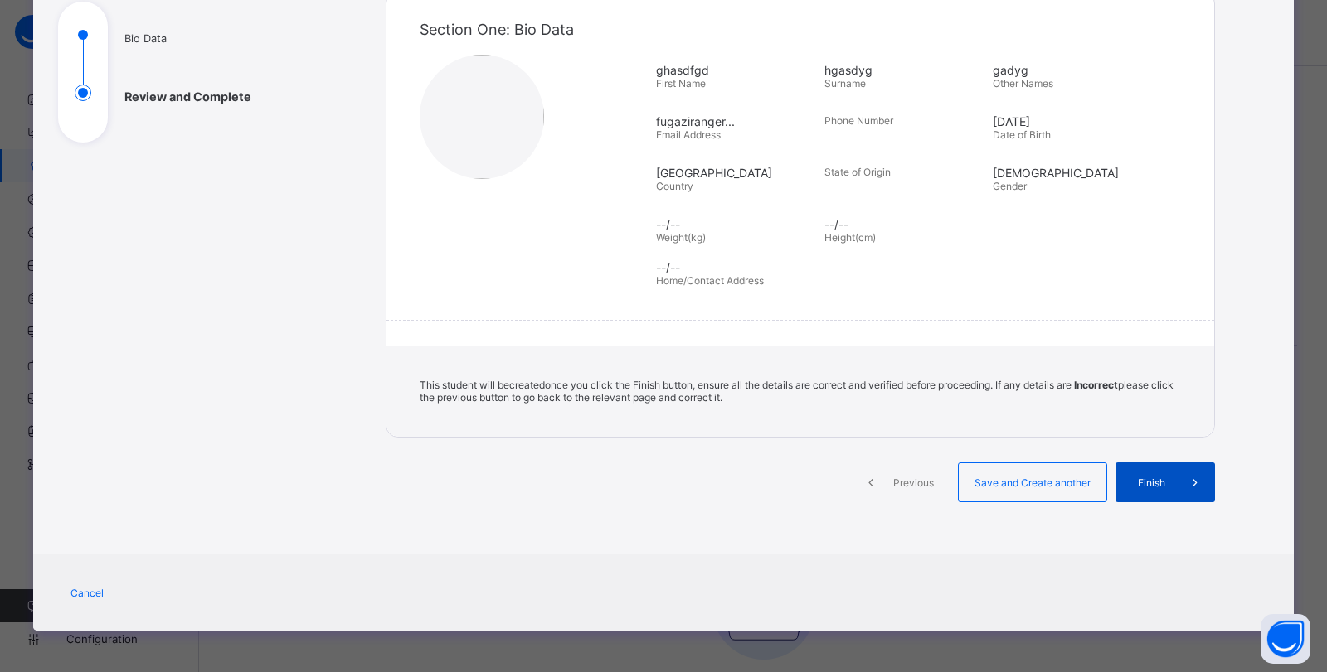
click at [1131, 479] on span "Finish" at bounding box center [1151, 483] width 47 height 12
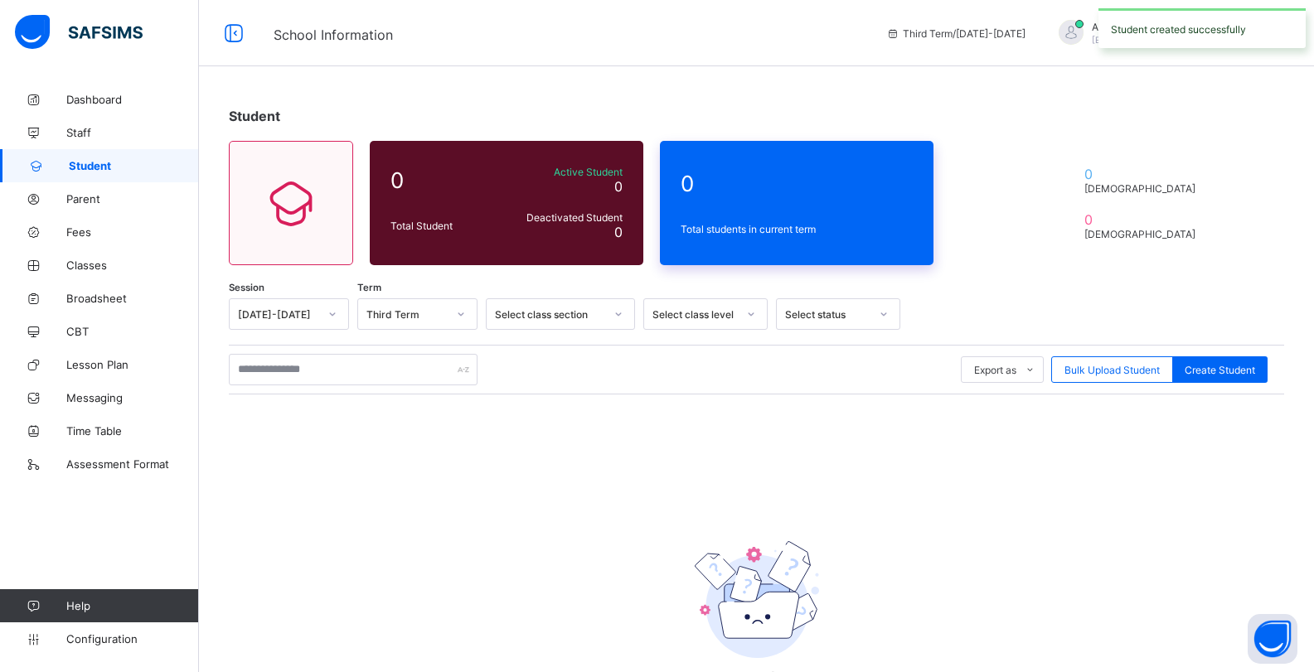
click at [772, 182] on span "0" at bounding box center [797, 184] width 232 height 26
click at [87, 195] on span "Parent" at bounding box center [132, 198] width 133 height 13
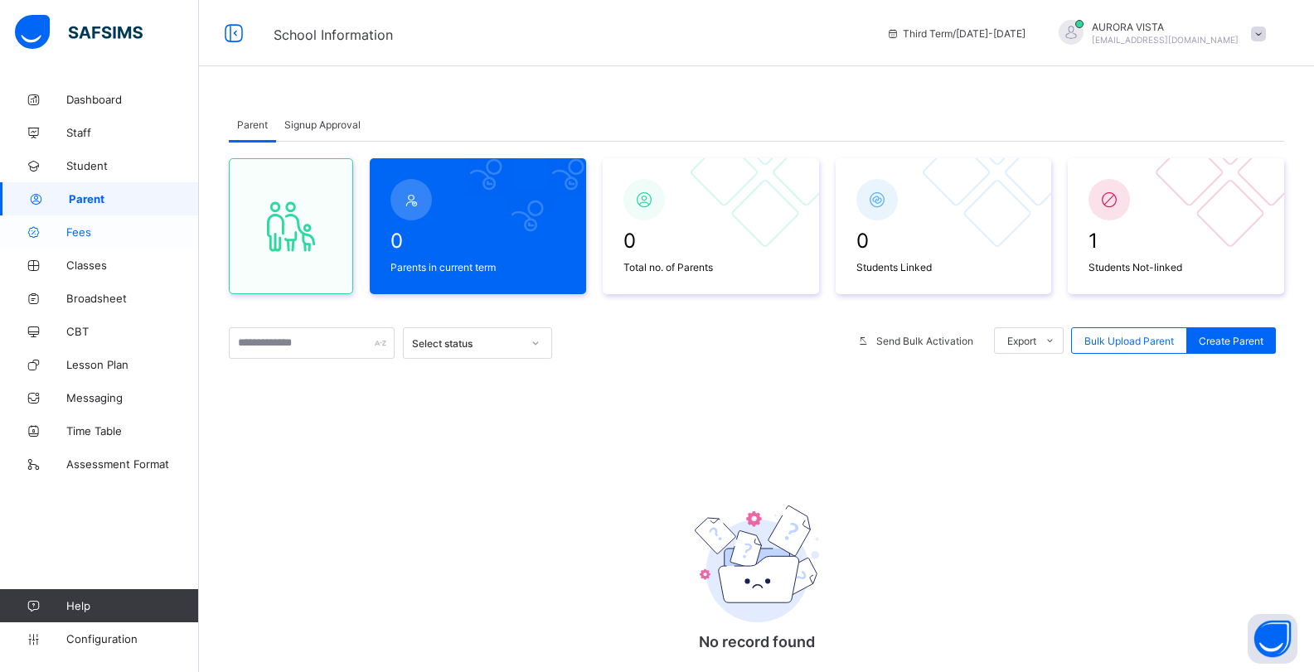
click at [77, 232] on span "Fees" at bounding box center [132, 232] width 133 height 13
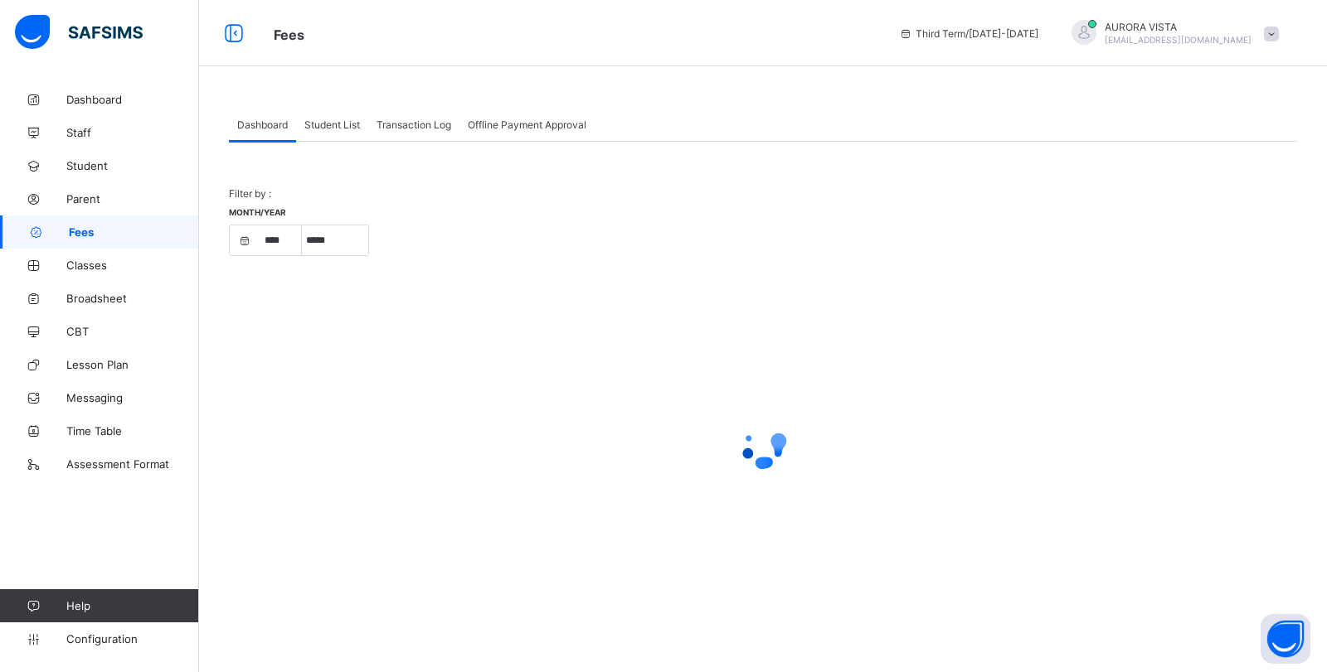
select select "****"
select select "*"
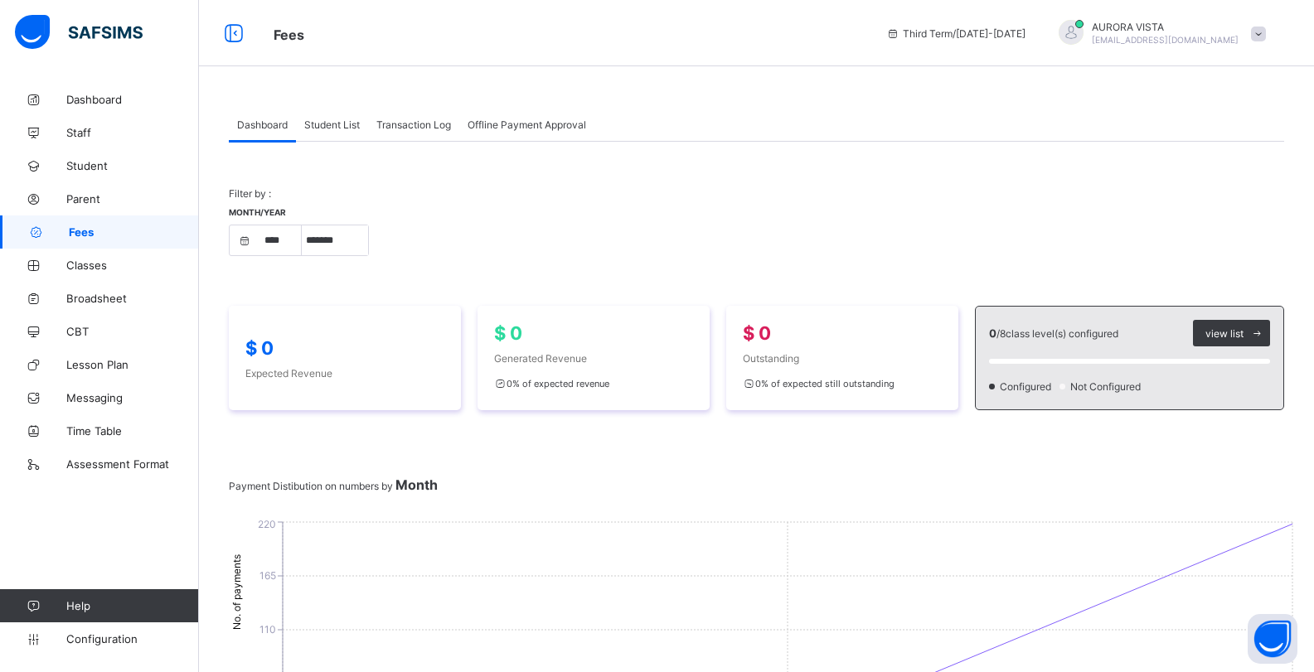
click at [313, 116] on div "Student List" at bounding box center [332, 124] width 72 height 33
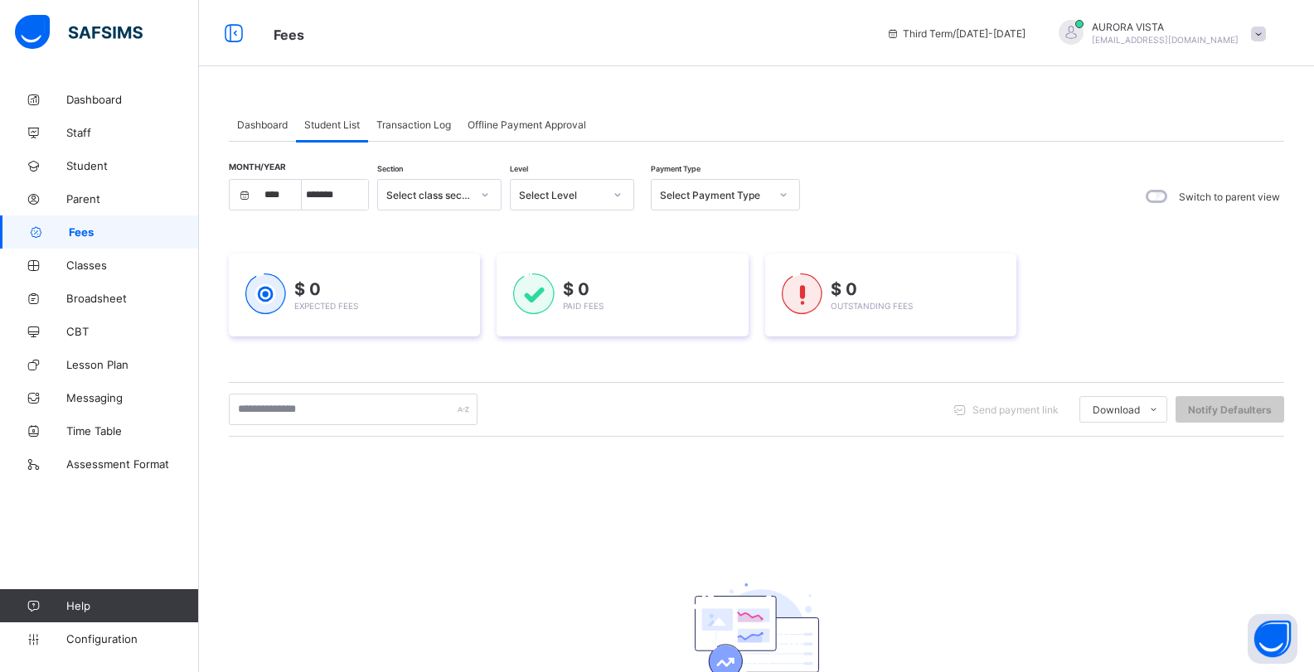
click at [410, 120] on span "Transaction Log" at bounding box center [413, 125] width 75 height 12
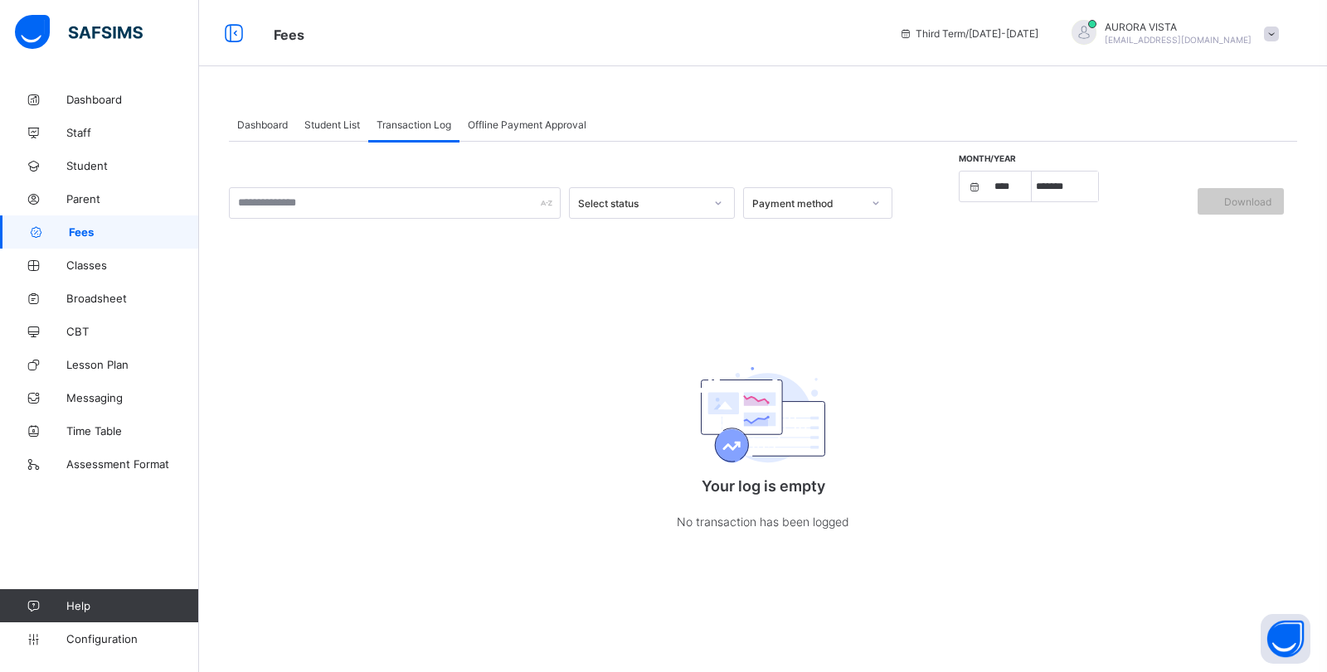
click at [502, 123] on span "Offline Payment Approval" at bounding box center [527, 125] width 119 height 12
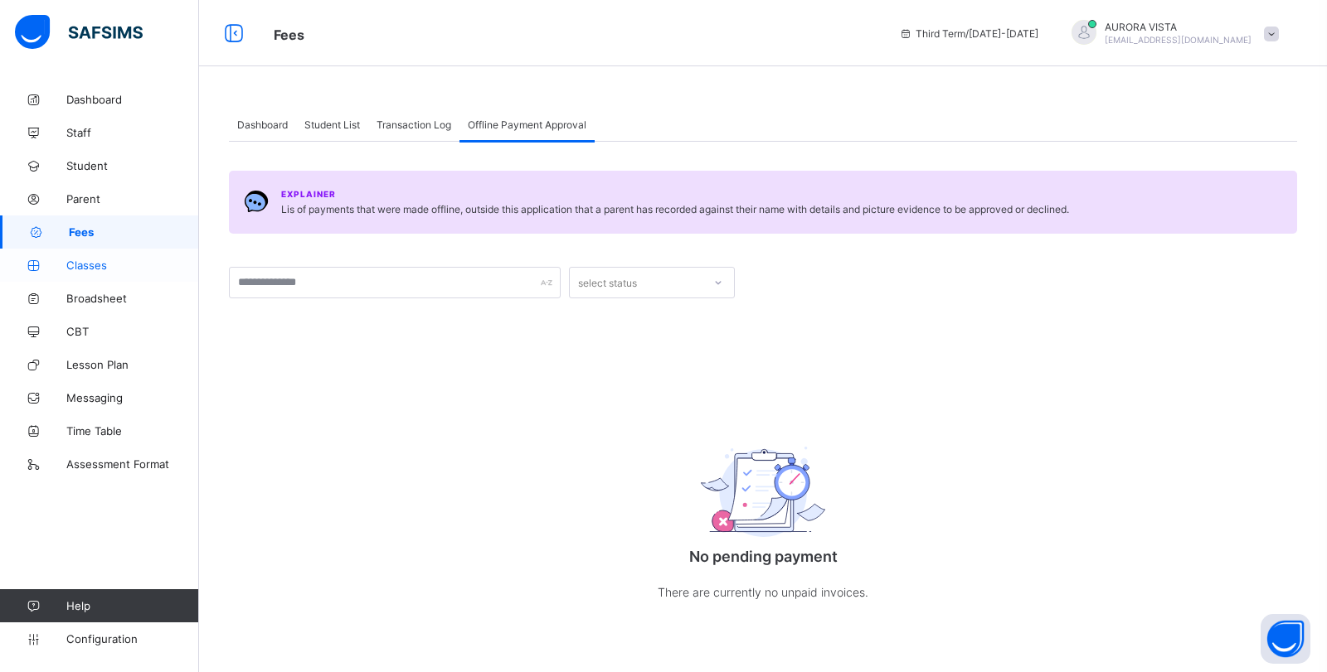
click at [85, 264] on span "Classes" at bounding box center [132, 265] width 133 height 13
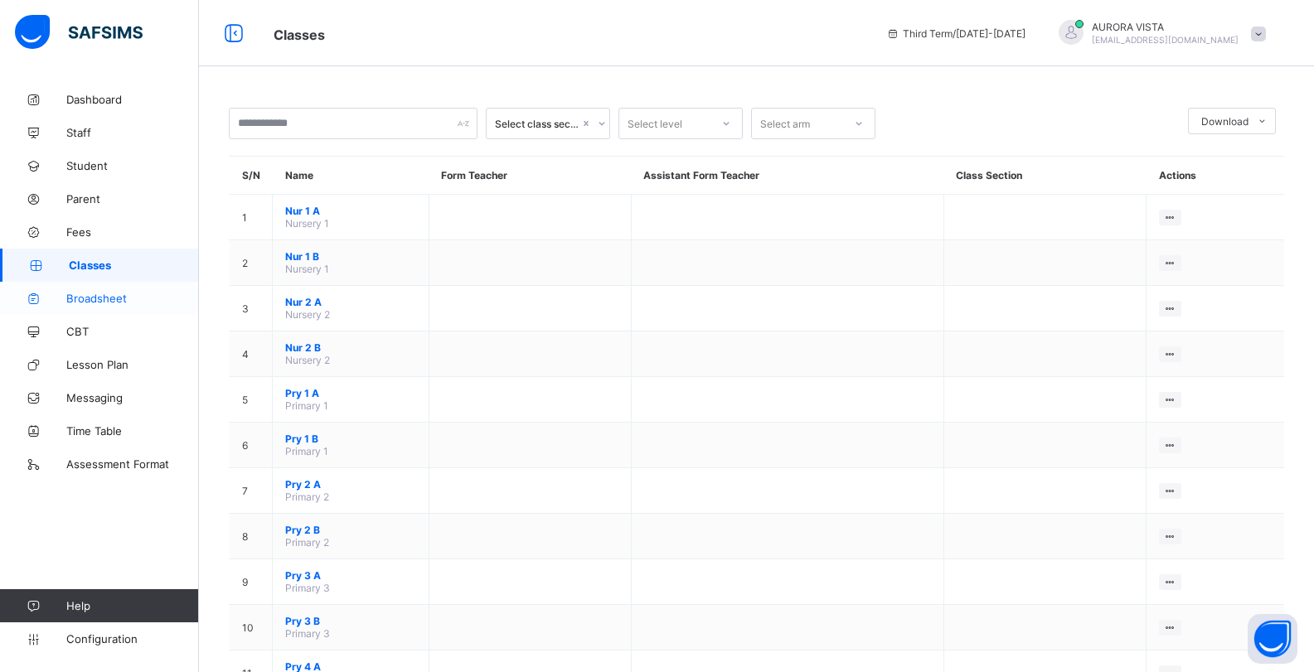
click at [137, 309] on link "Broadsheet" at bounding box center [99, 298] width 199 height 33
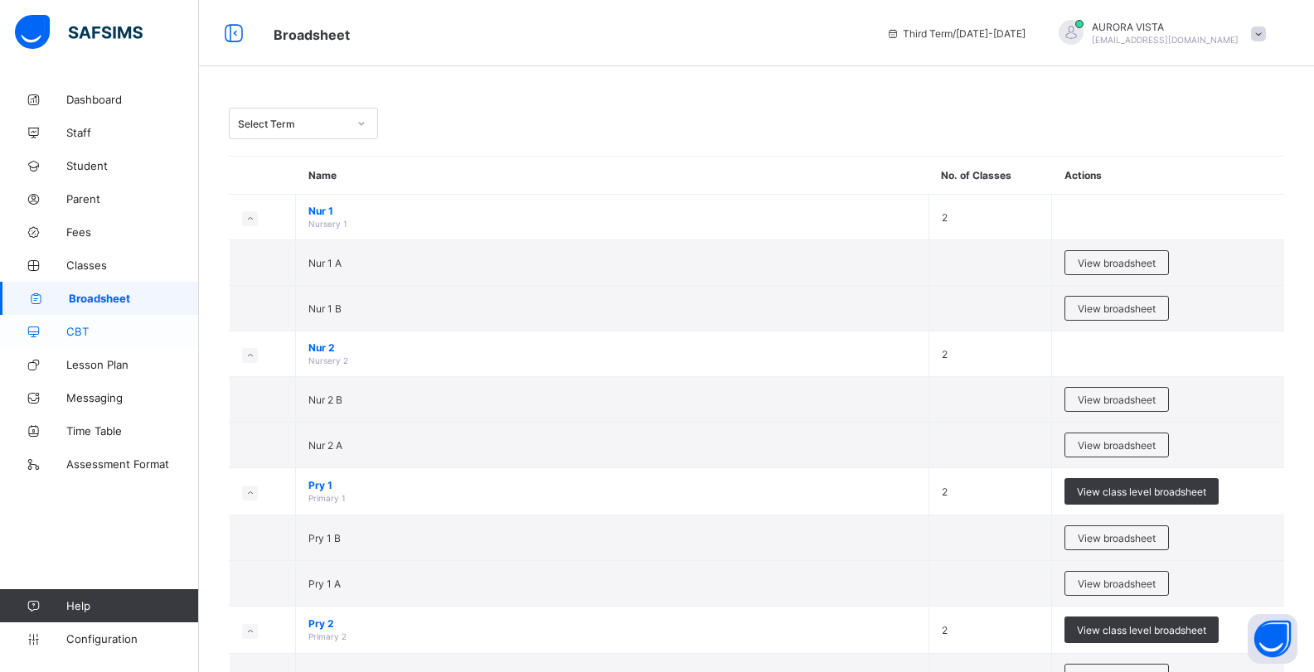
click at [96, 315] on link "CBT" at bounding box center [99, 331] width 199 height 33
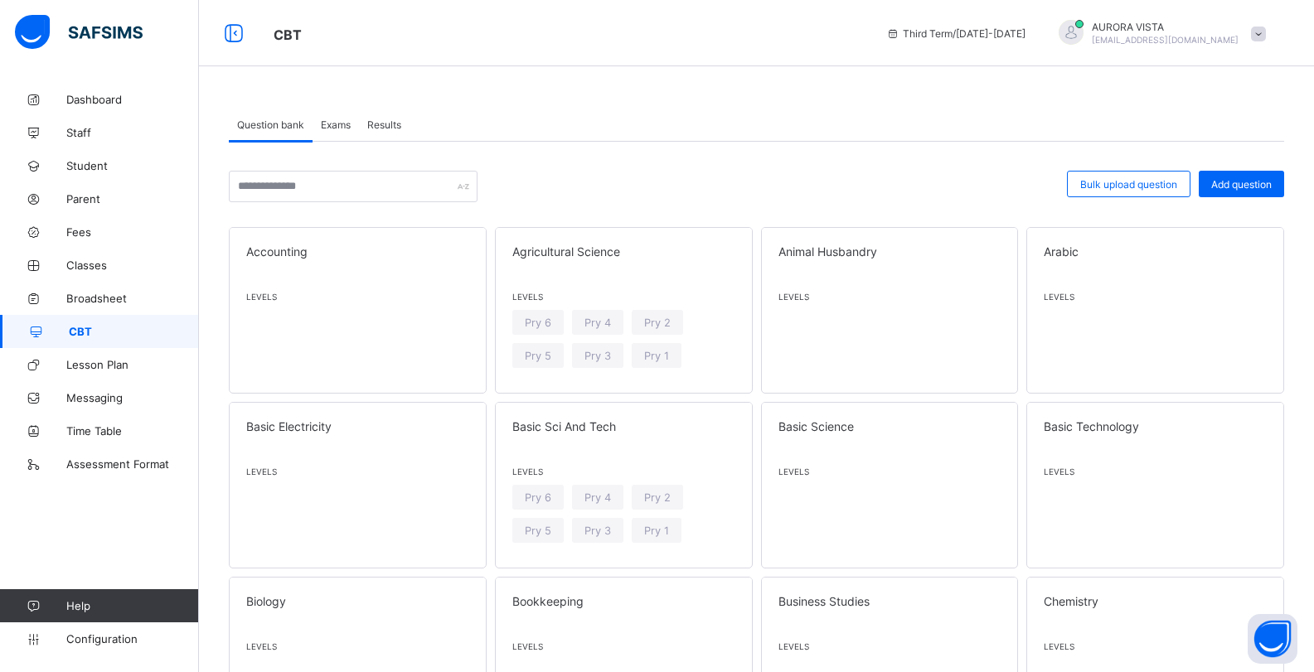
click at [329, 129] on span "Exams" at bounding box center [336, 125] width 30 height 12
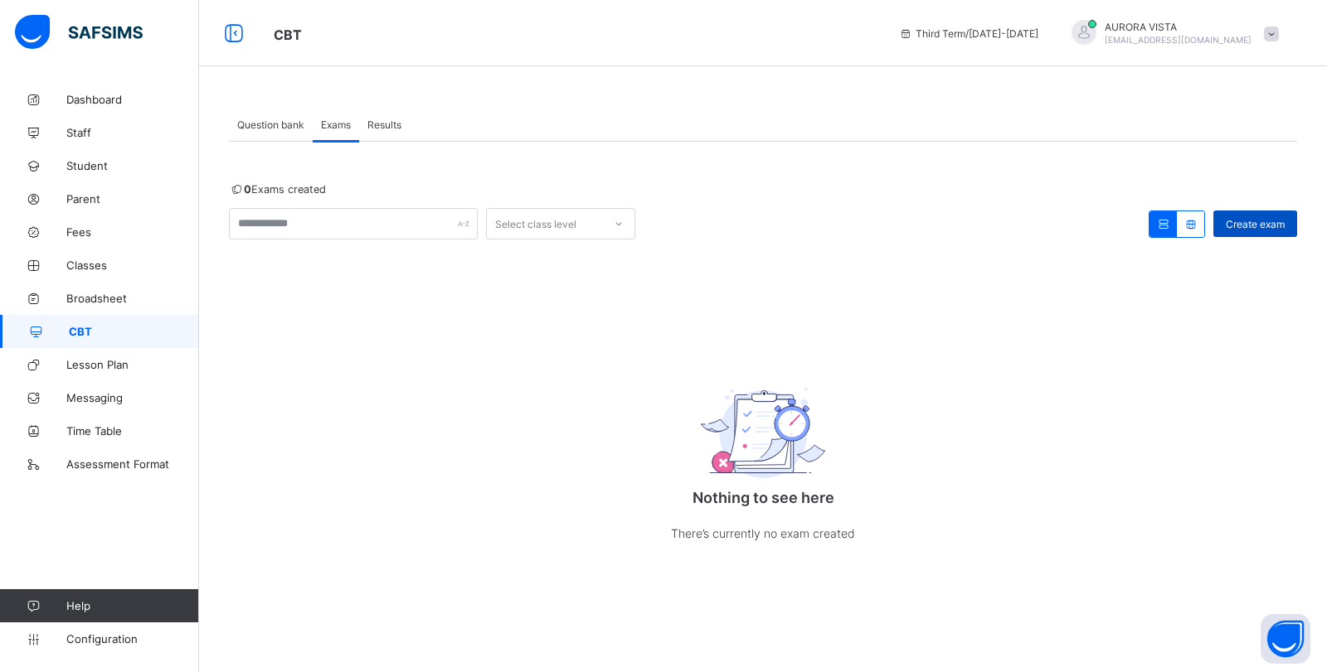
click at [1245, 218] on span "Create exam" at bounding box center [1255, 224] width 59 height 12
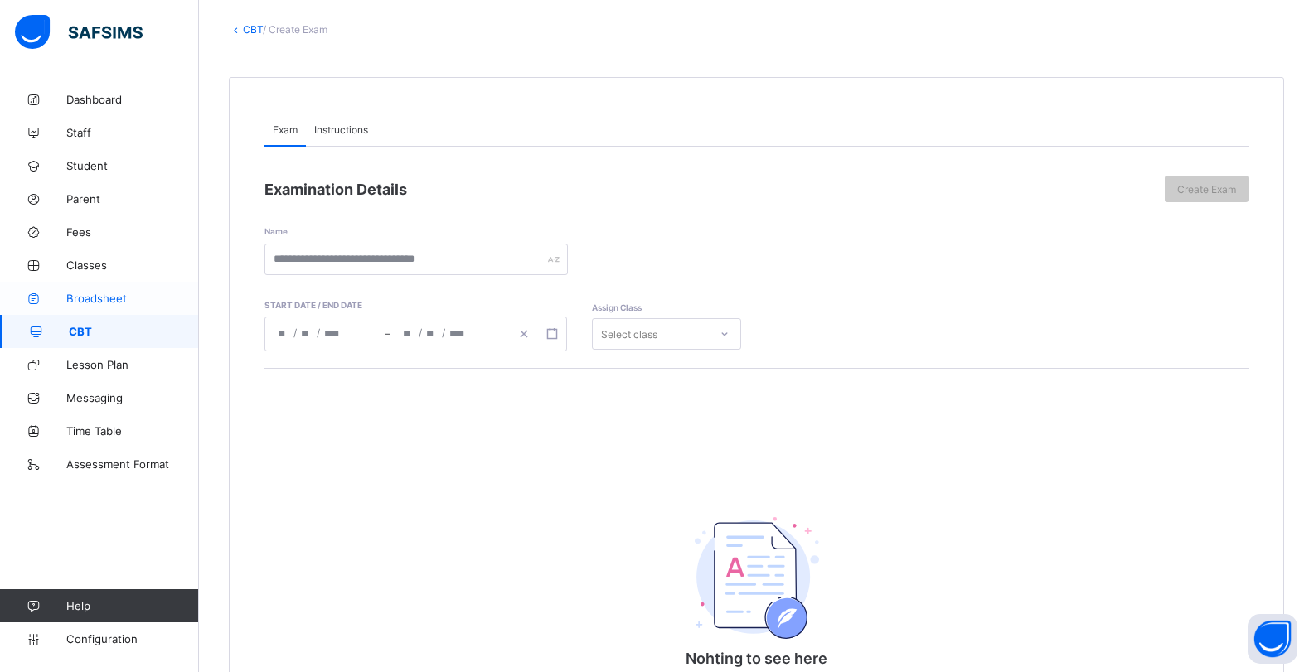
scroll to position [104, 0]
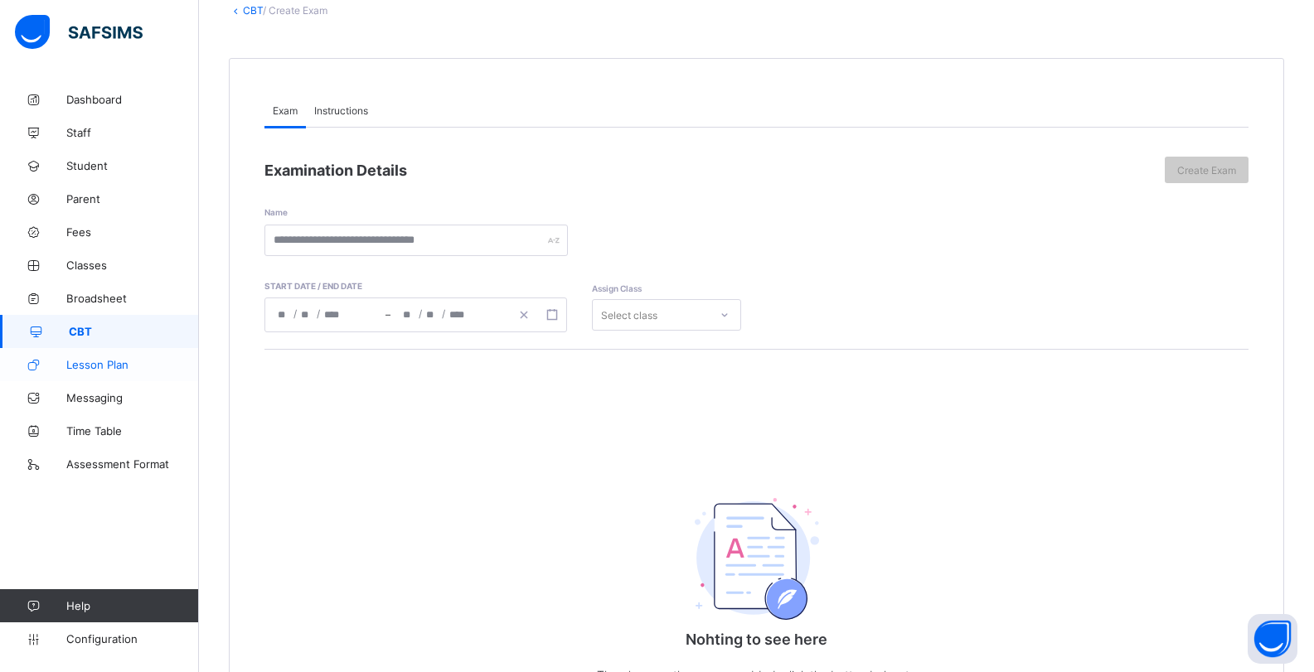
click at [96, 357] on link "Lesson Plan" at bounding box center [99, 364] width 199 height 33
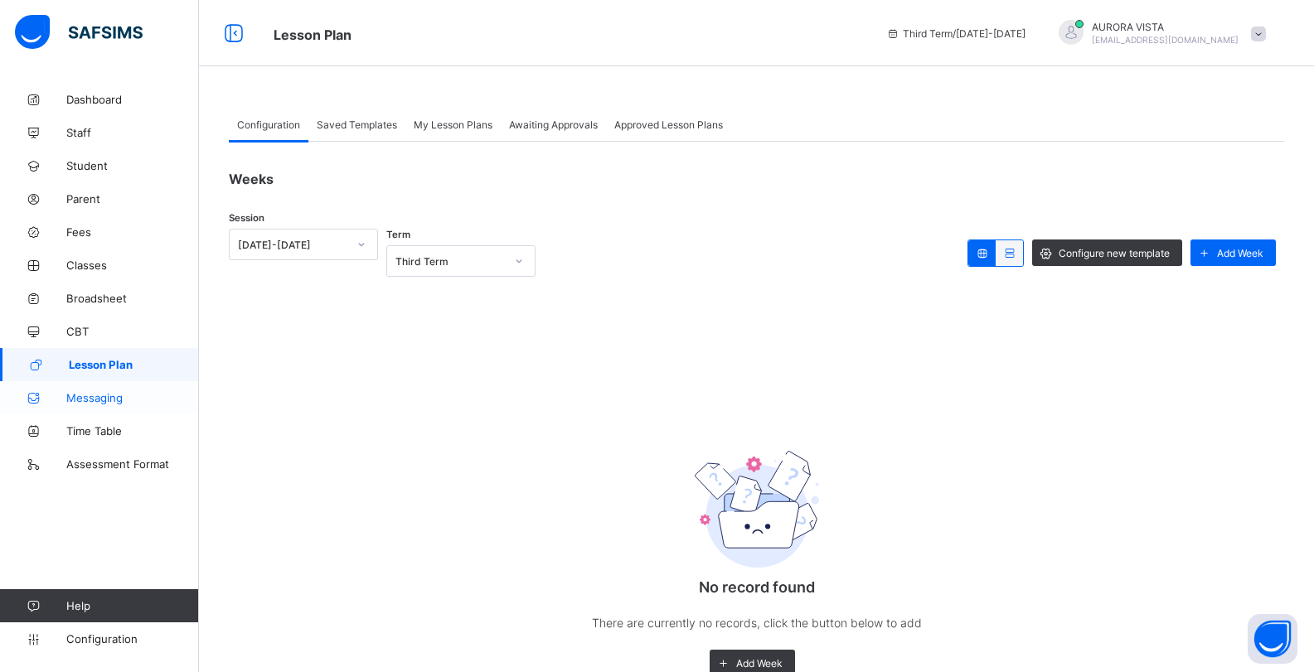
click at [92, 397] on span "Messaging" at bounding box center [132, 397] width 133 height 13
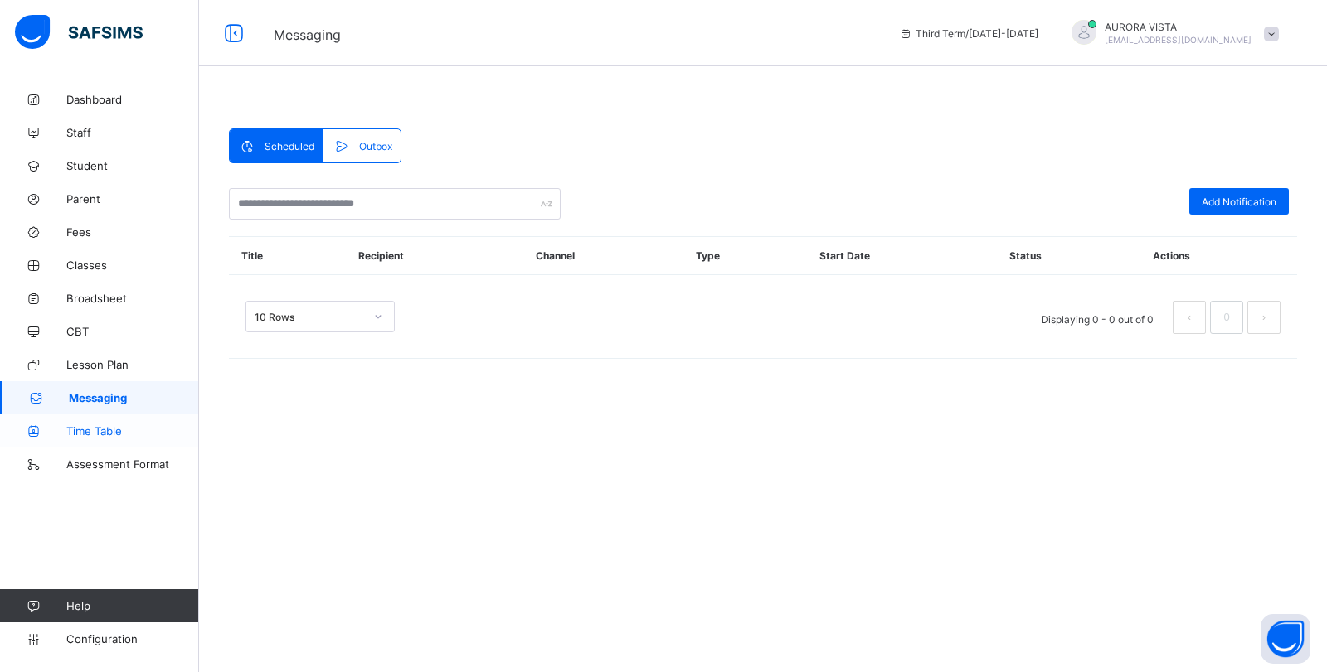
click at [99, 425] on span "Time Table" at bounding box center [132, 431] width 133 height 13
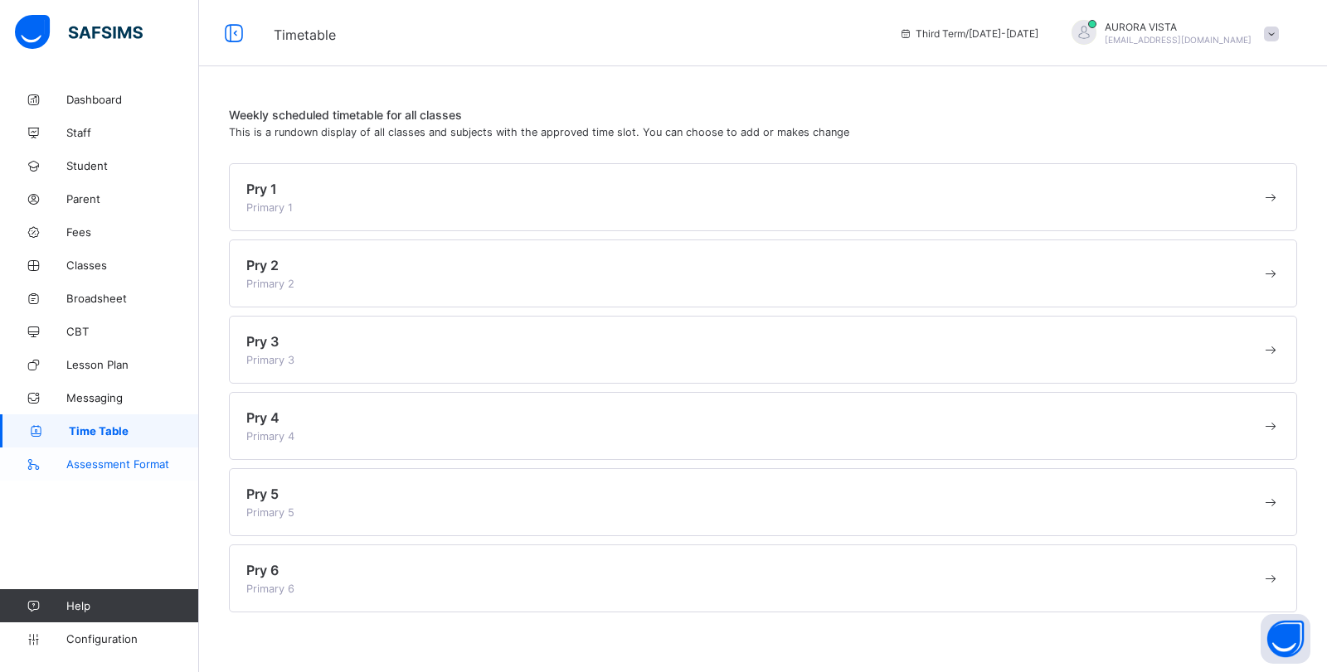
click at [140, 469] on span "Assessment Format" at bounding box center [132, 464] width 133 height 13
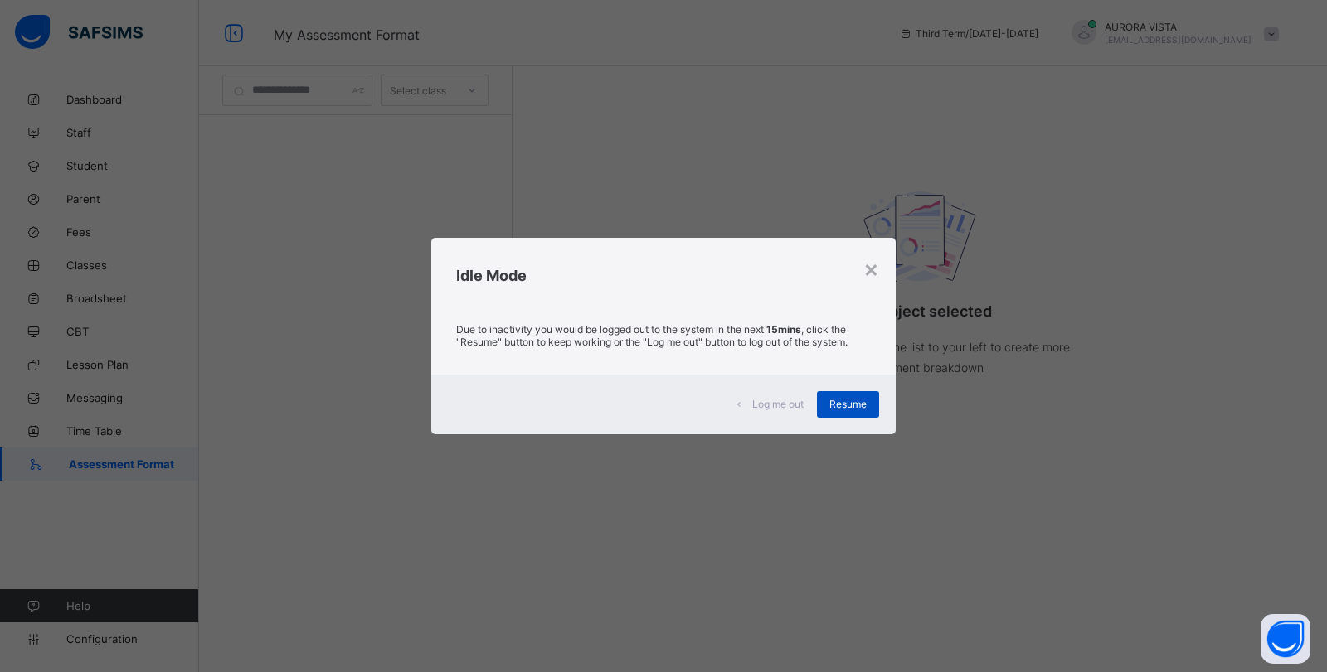
click at [829, 402] on span "Resume" at bounding box center [847, 404] width 37 height 12
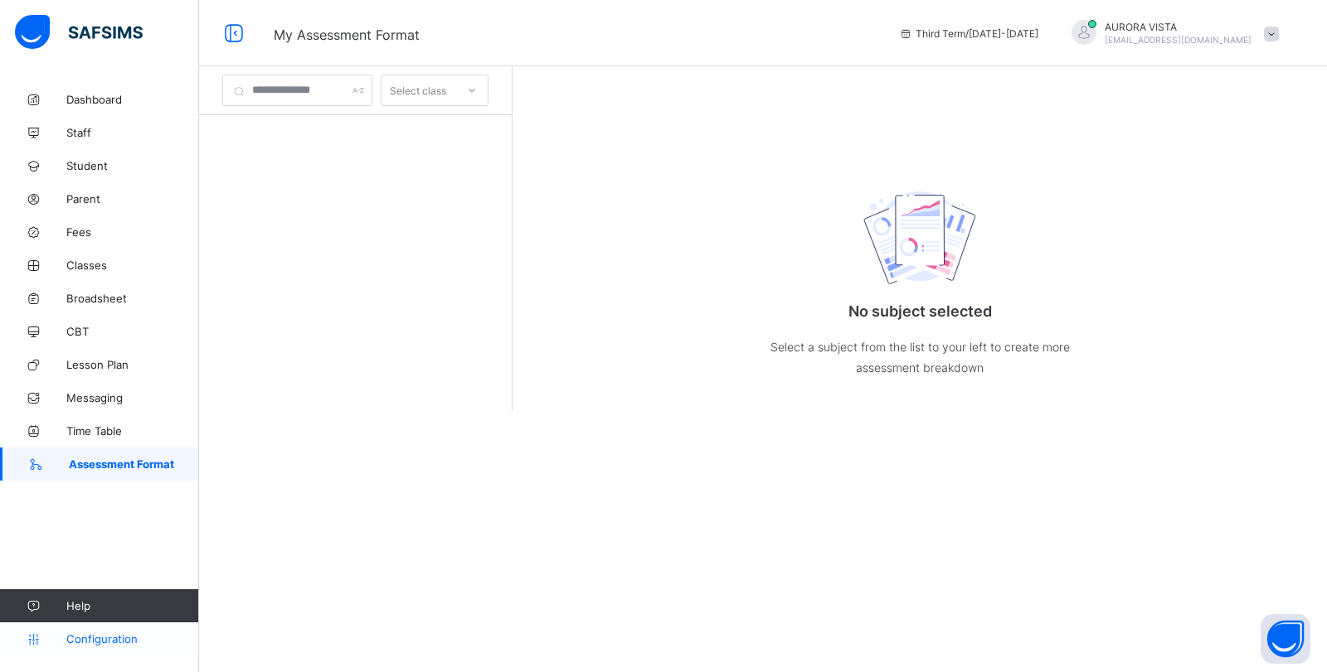
click at [87, 633] on span "Configuration" at bounding box center [132, 639] width 132 height 13
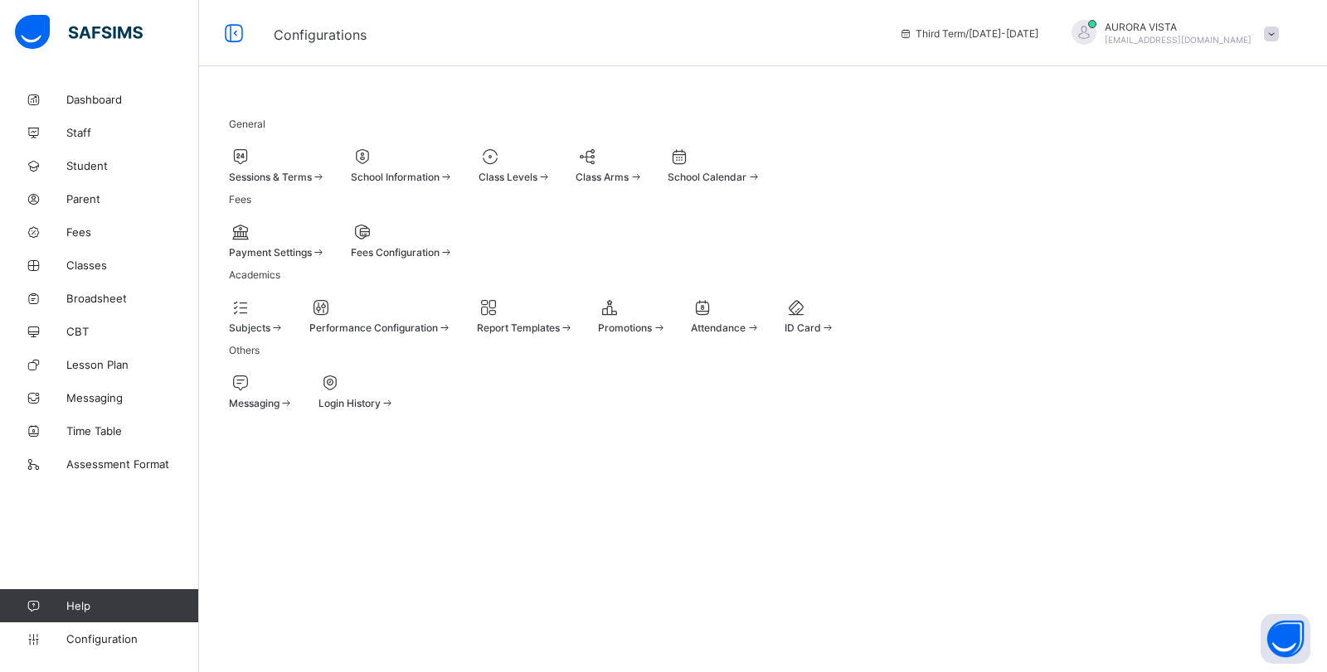
click at [312, 172] on span "Sessions & Terms" at bounding box center [270, 177] width 83 height 12
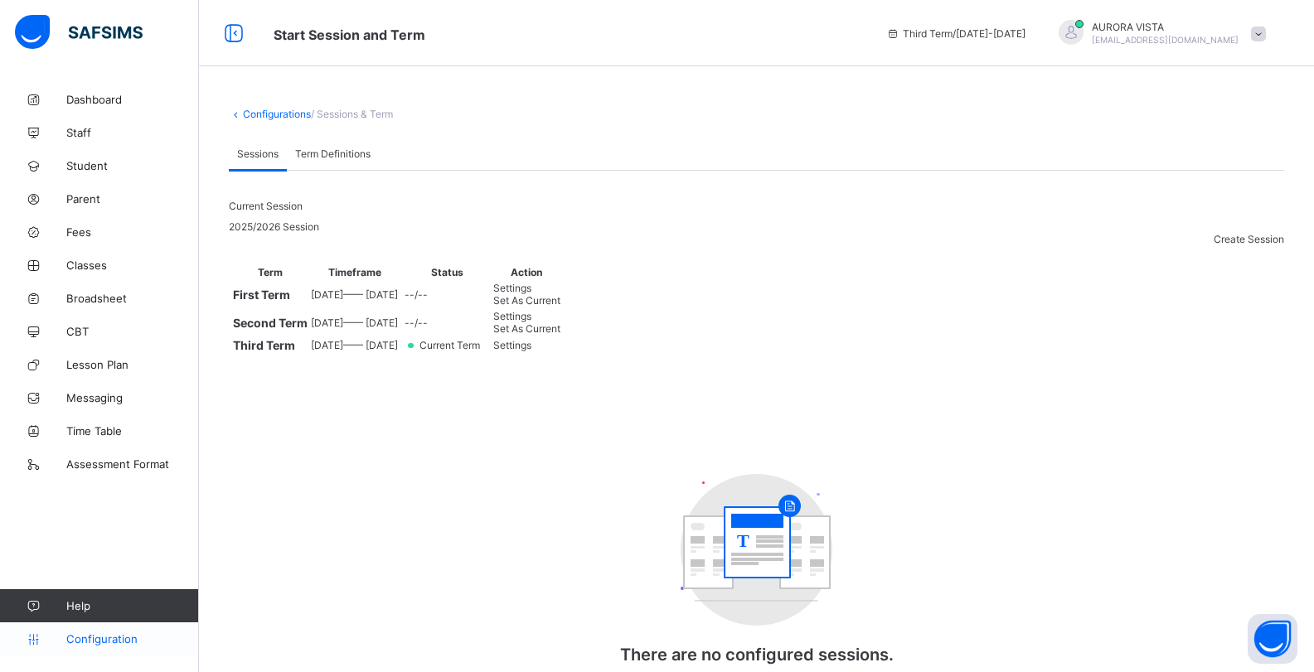
click at [113, 638] on span "Configuration" at bounding box center [132, 639] width 132 height 13
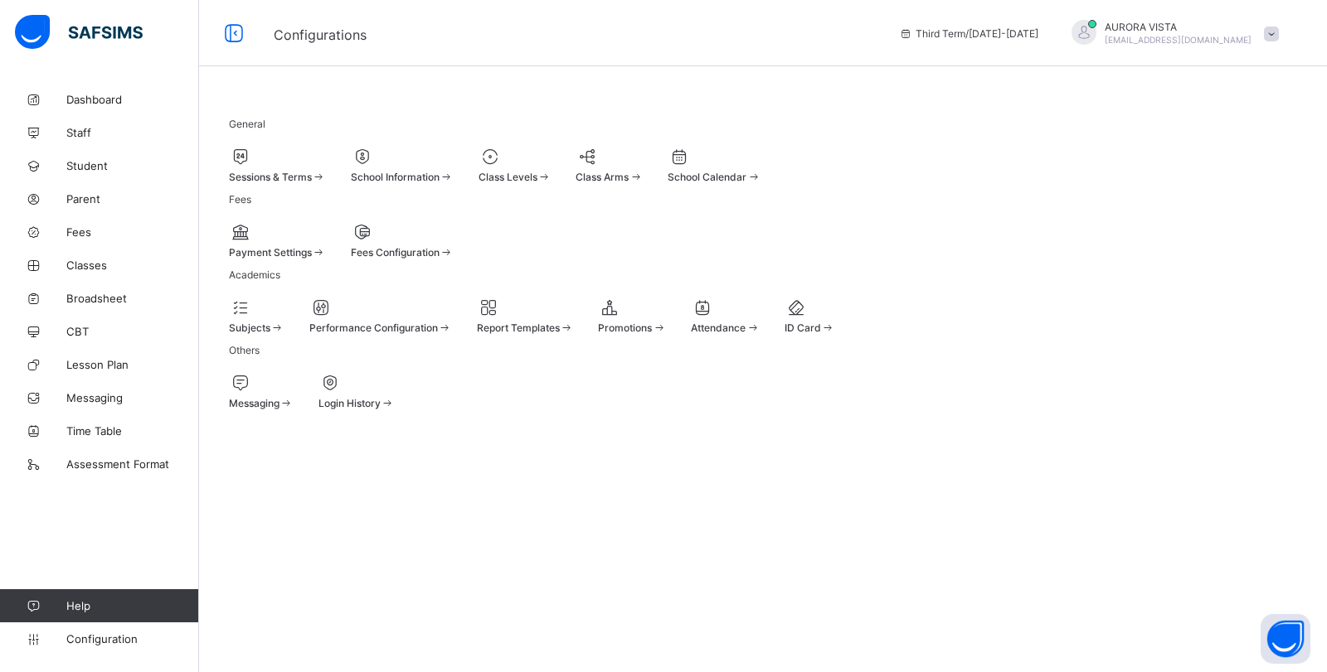
click at [643, 159] on div at bounding box center [608, 157] width 67 height 20
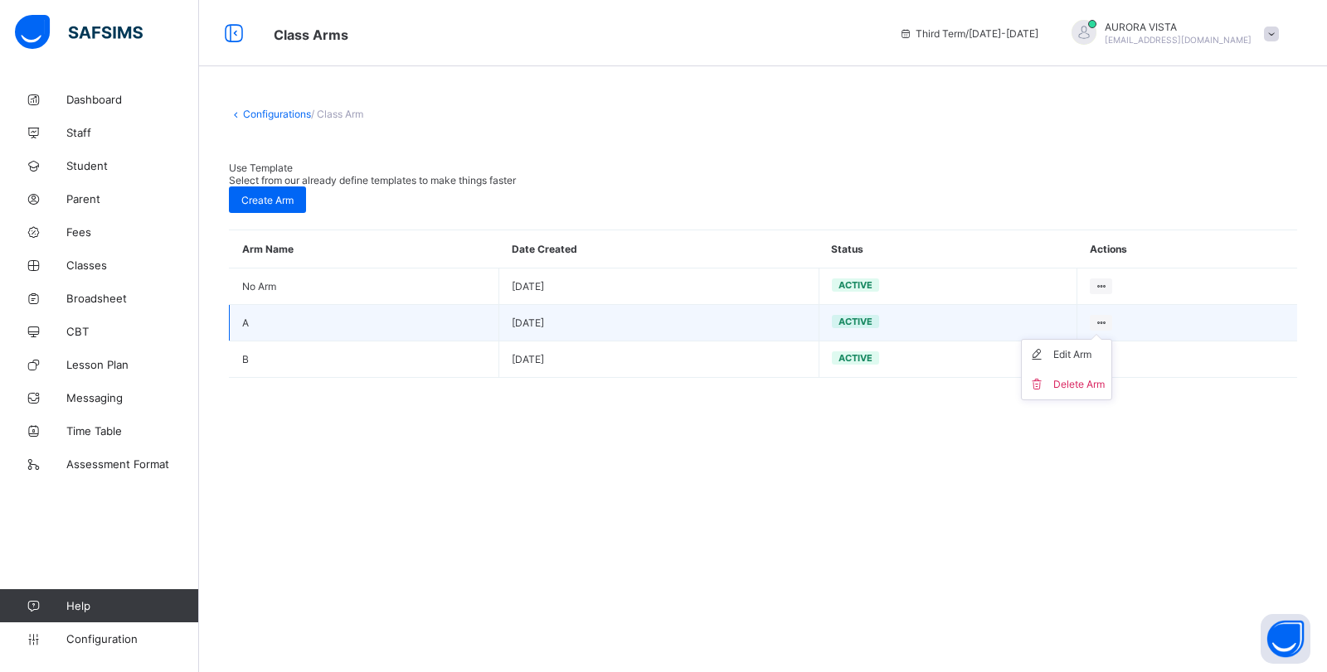
click at [1097, 317] on icon at bounding box center [1101, 323] width 14 height 12
click at [1065, 347] on div "Edit Arm" at bounding box center [1078, 355] width 51 height 17
type input "*"
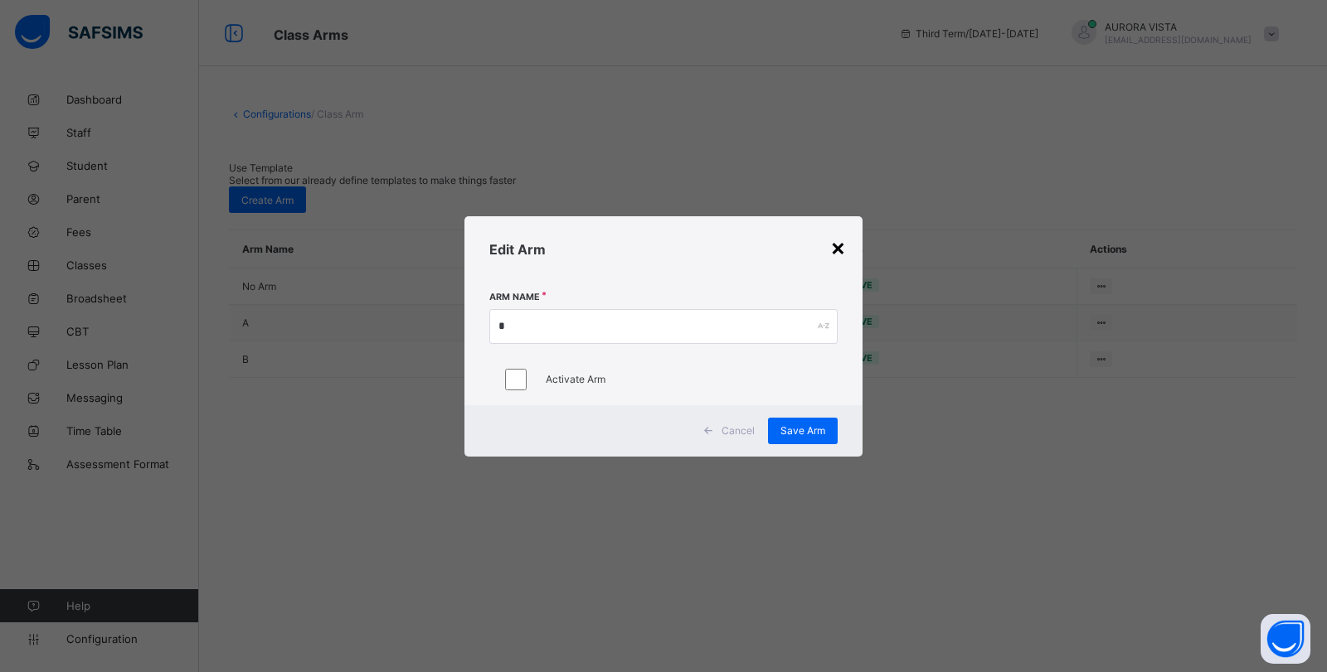
click at [843, 246] on div "×" at bounding box center [838, 247] width 16 height 28
